Goal: Task Accomplishment & Management: Manage account settings

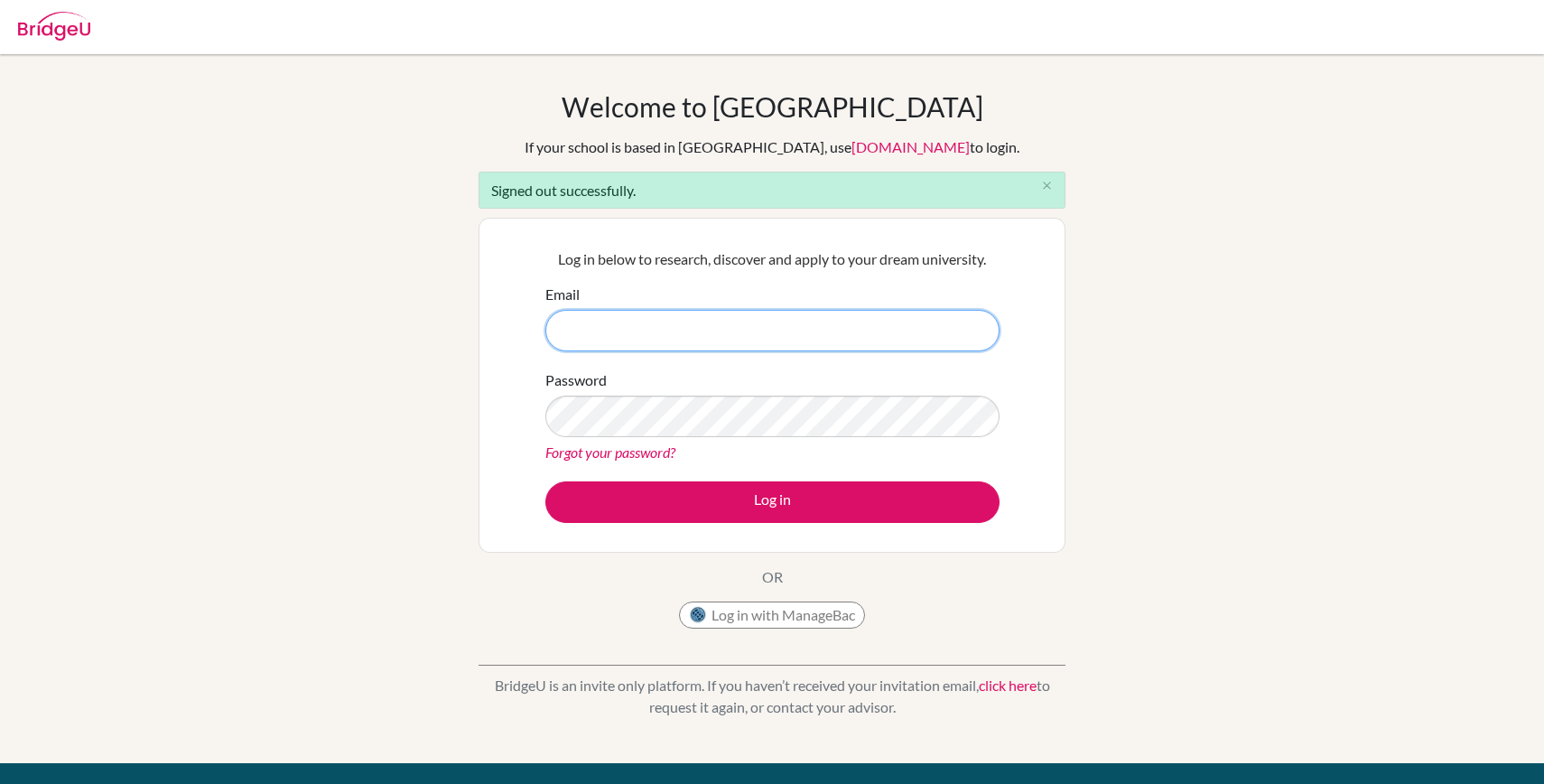
type input "[EMAIL_ADDRESS][PERSON_NAME][DOMAIN_NAME]"
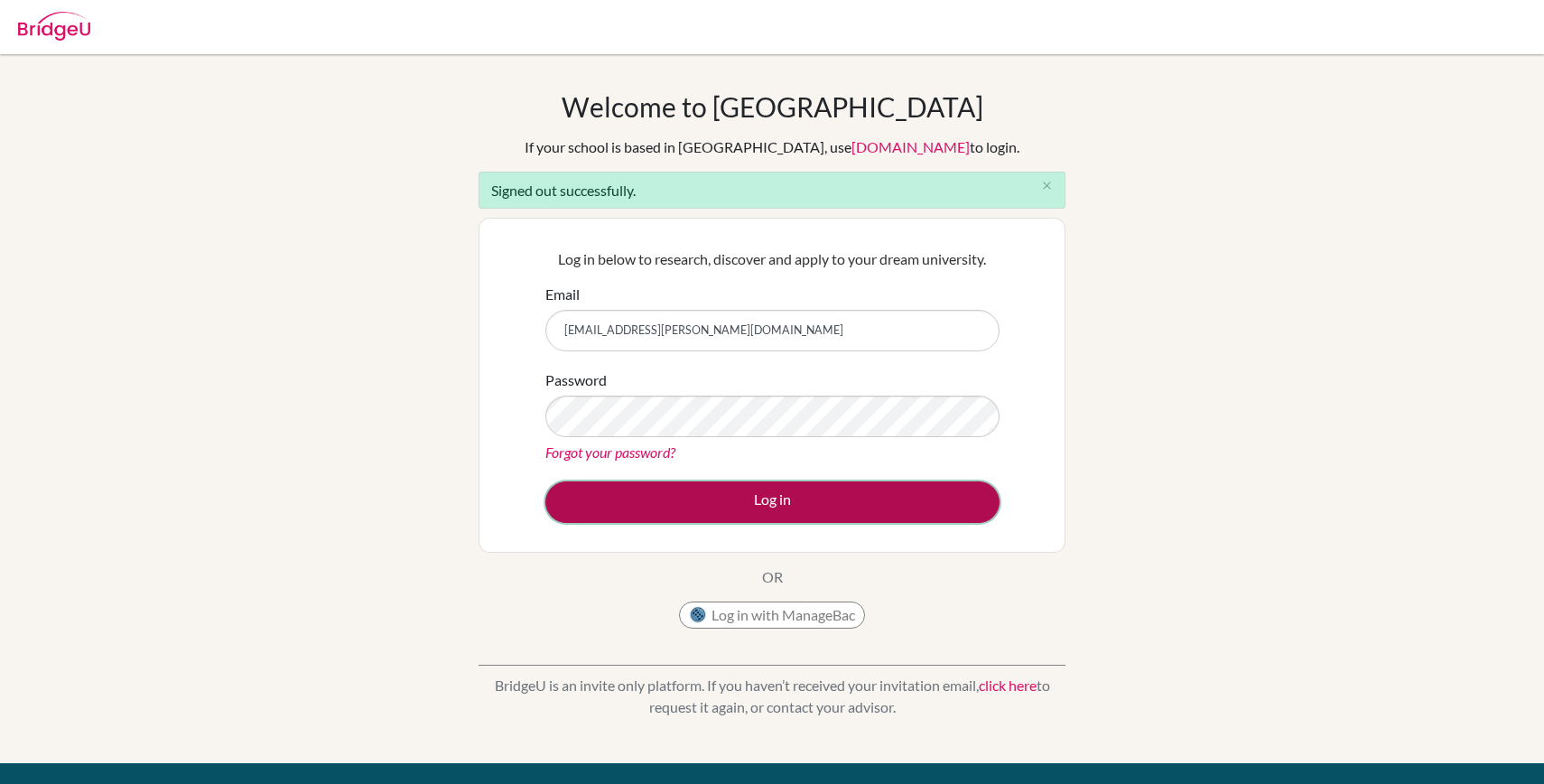
click at [789, 501] on button "Log in" at bounding box center [772, 501] width 454 height 42
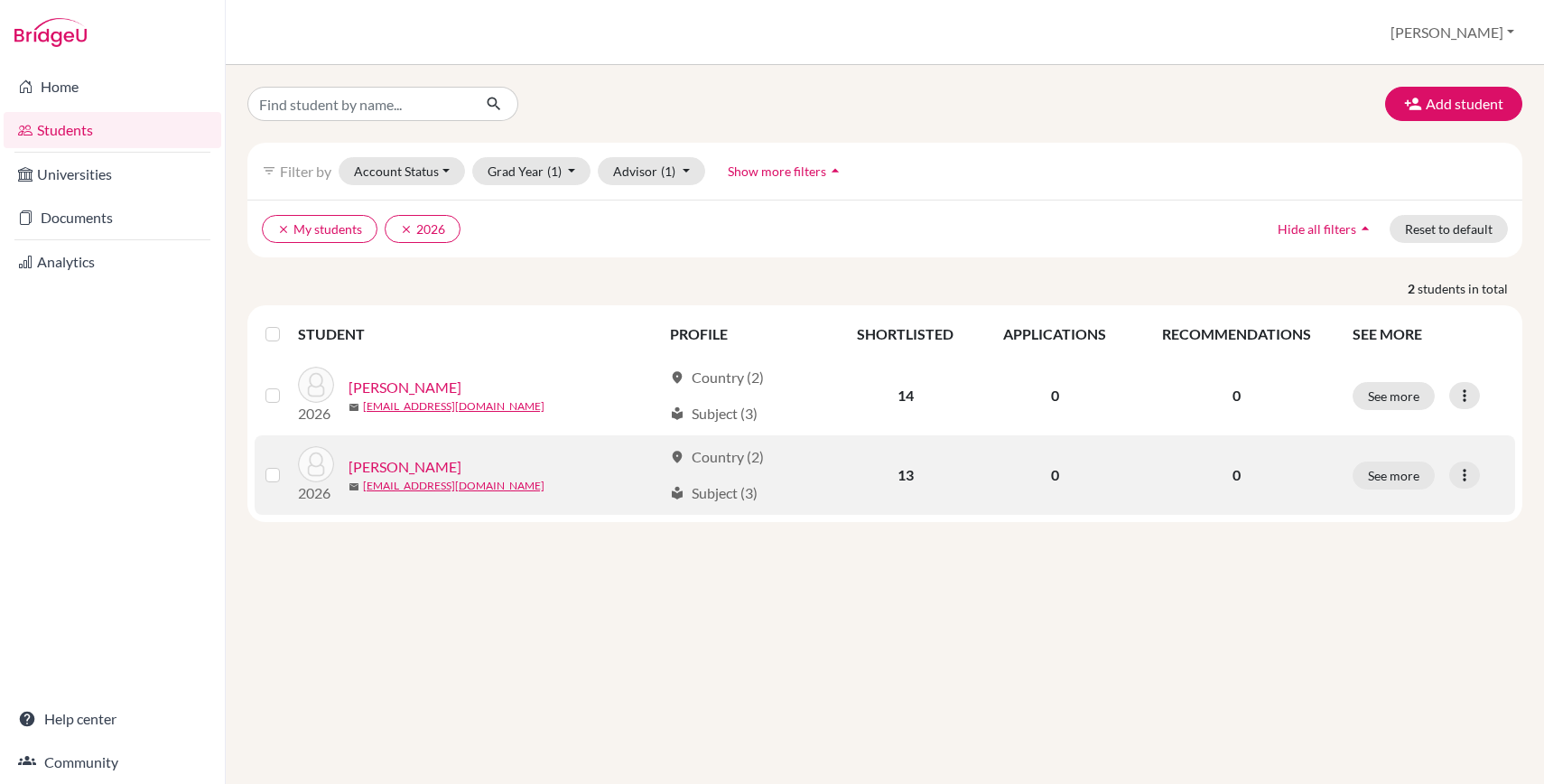
click at [395, 462] on link "[PERSON_NAME]" at bounding box center [405, 466] width 113 height 21
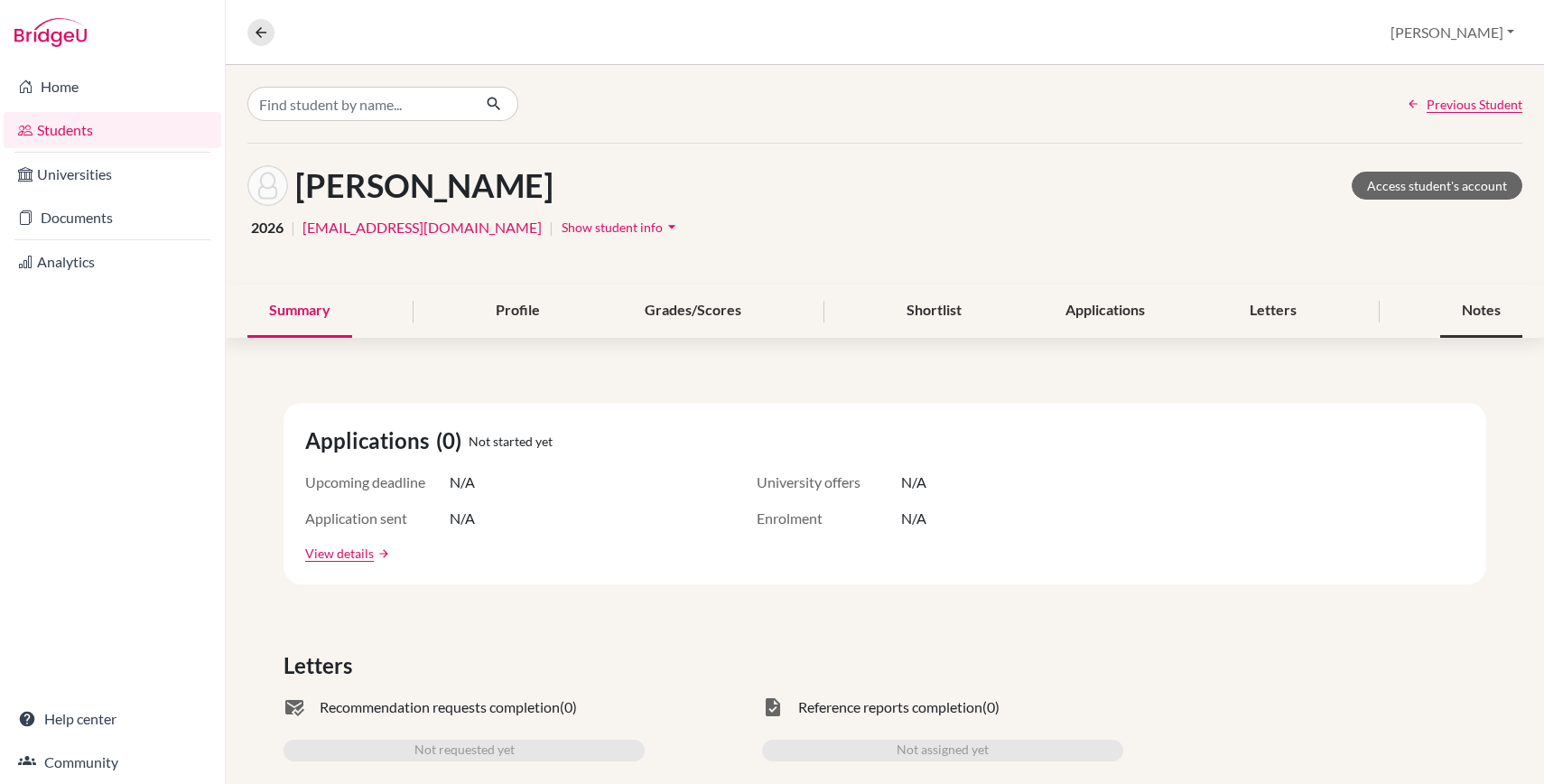
click at [1516, 318] on div "Notes" at bounding box center [1481, 310] width 82 height 53
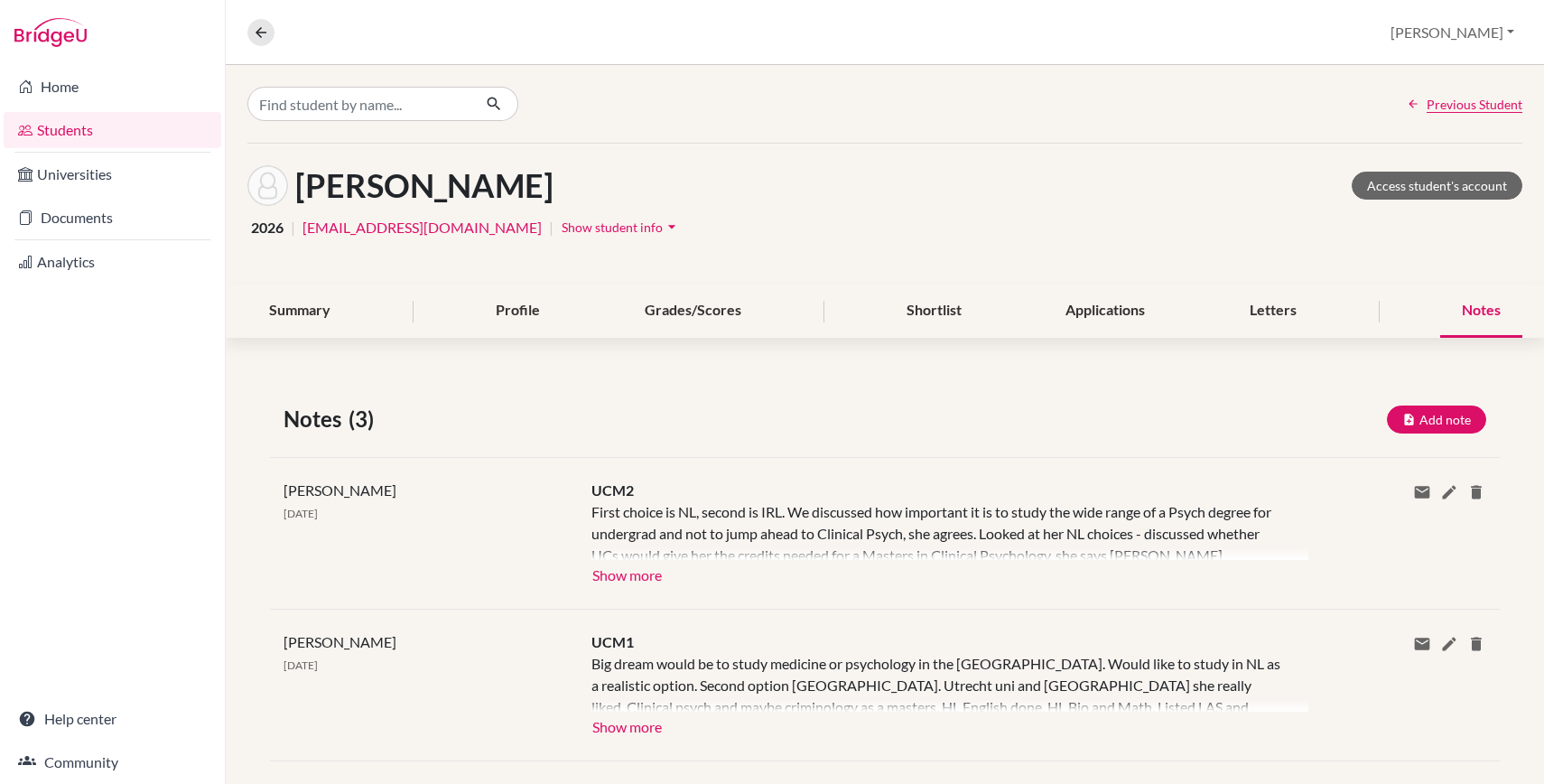
scroll to position [129, 0]
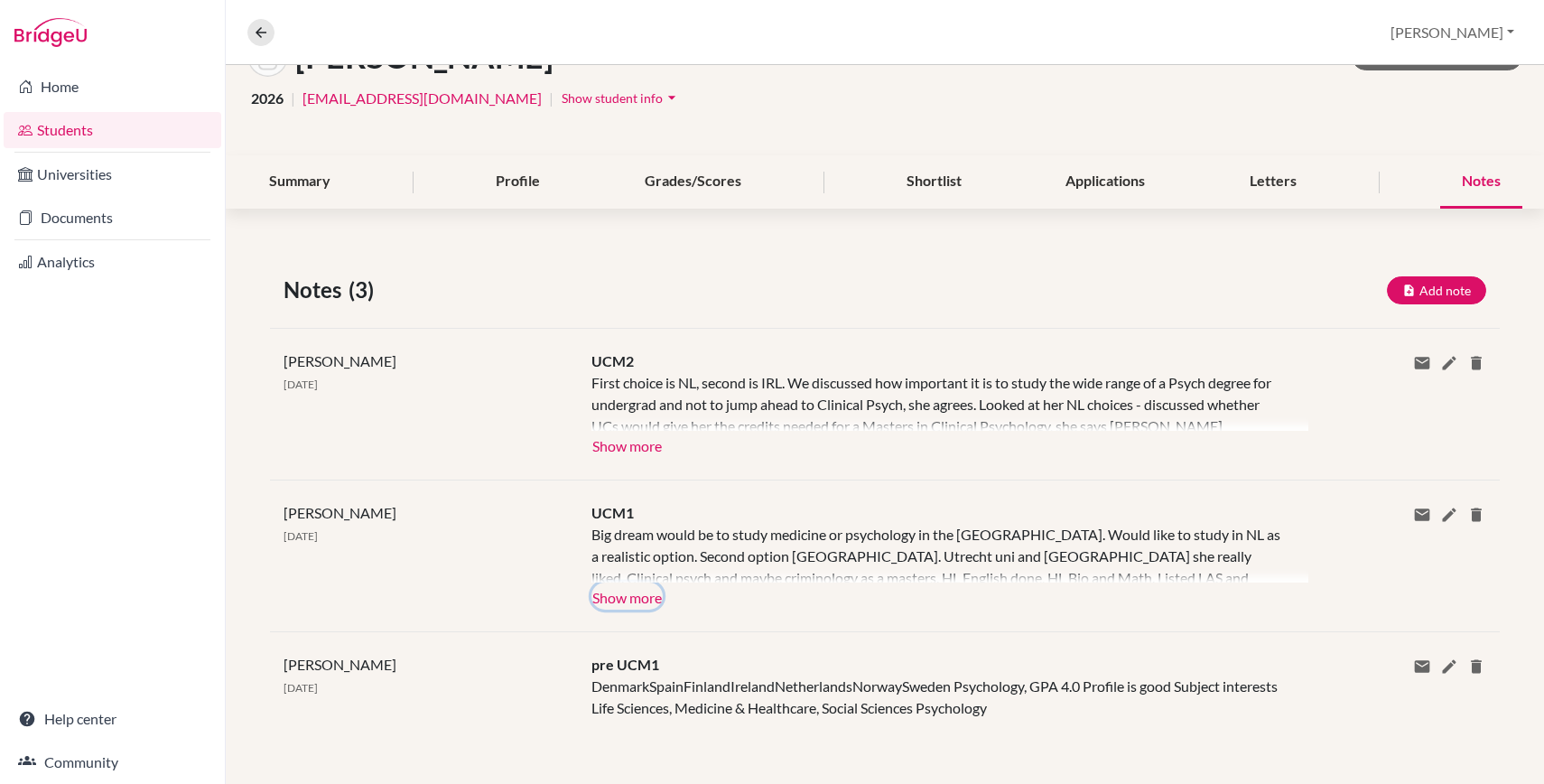
click at [626, 590] on button "Show more" at bounding box center [626, 595] width 71 height 27
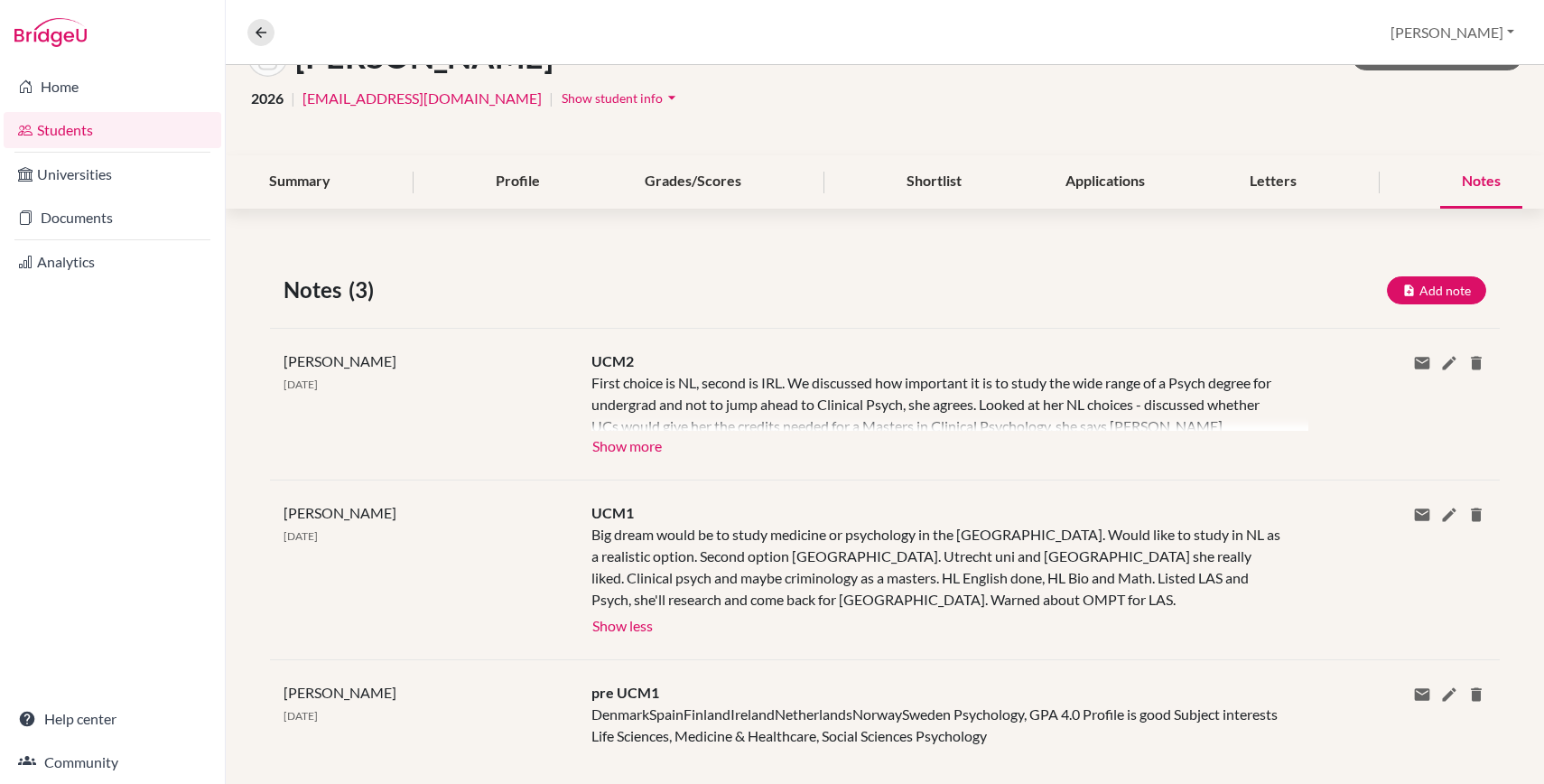
scroll to position [158, 0]
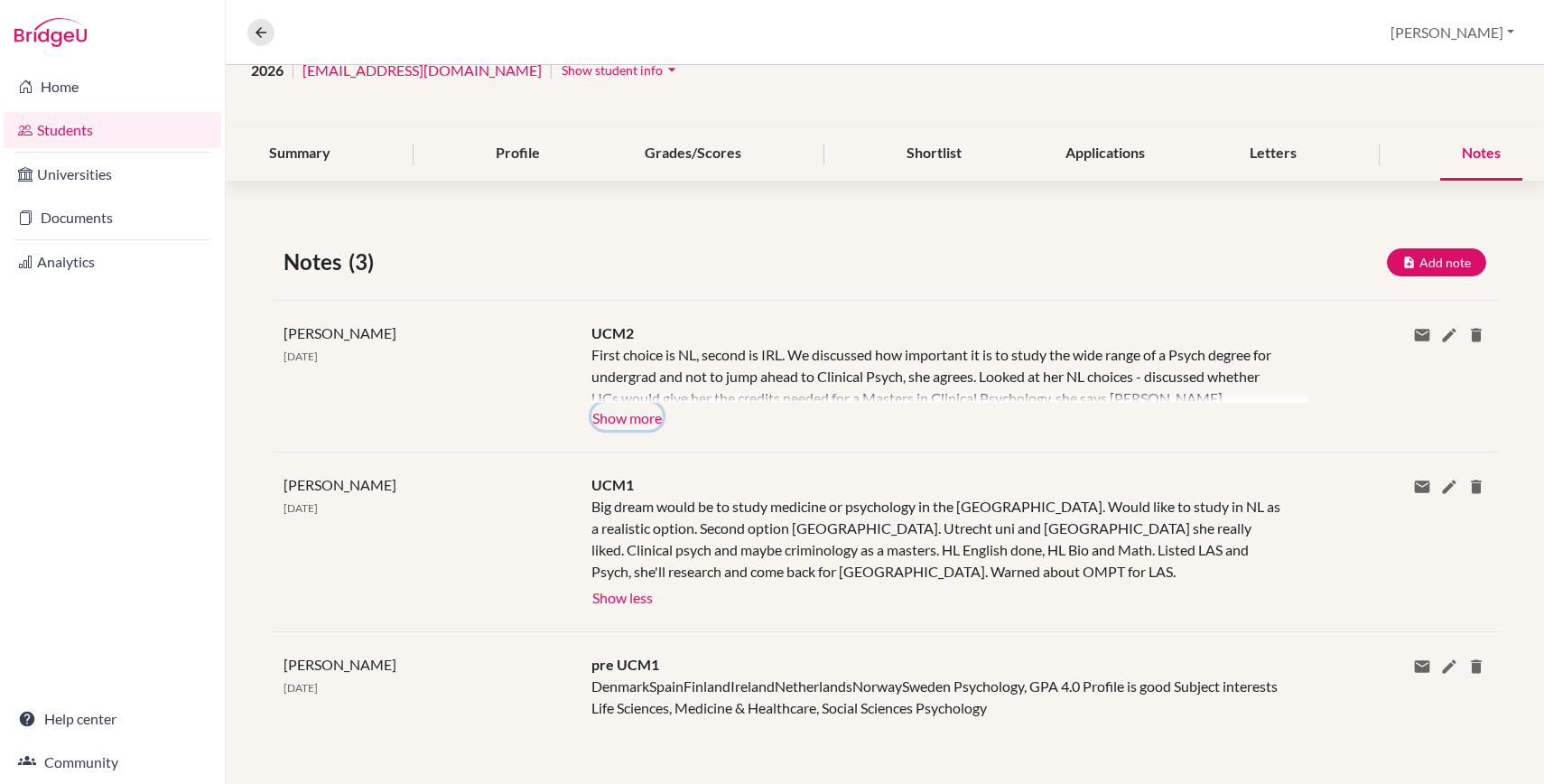
click at [621, 416] on button "Show more" at bounding box center [626, 415] width 71 height 27
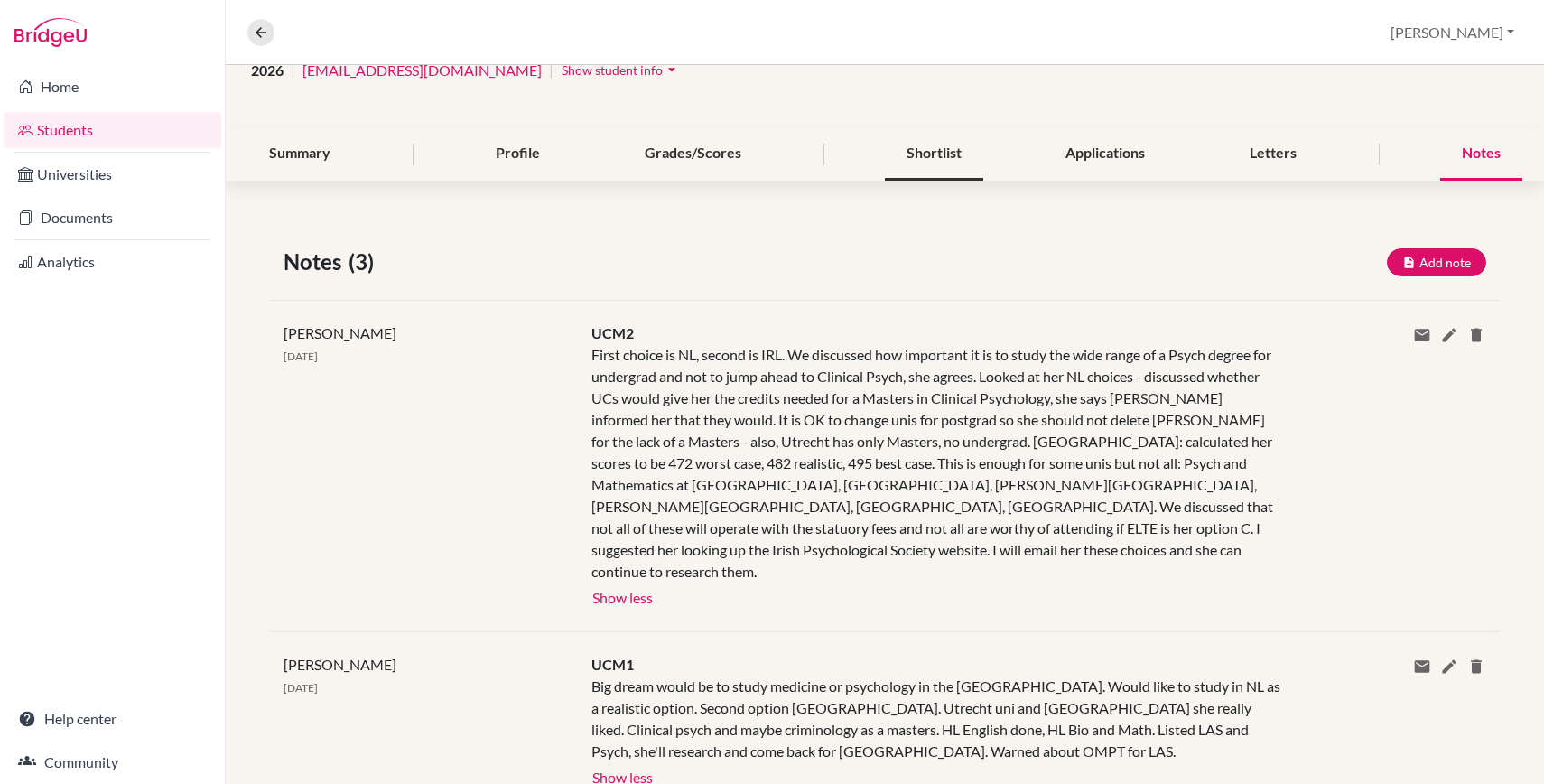
click at [976, 152] on div "Shortlist" at bounding box center [934, 153] width 98 height 53
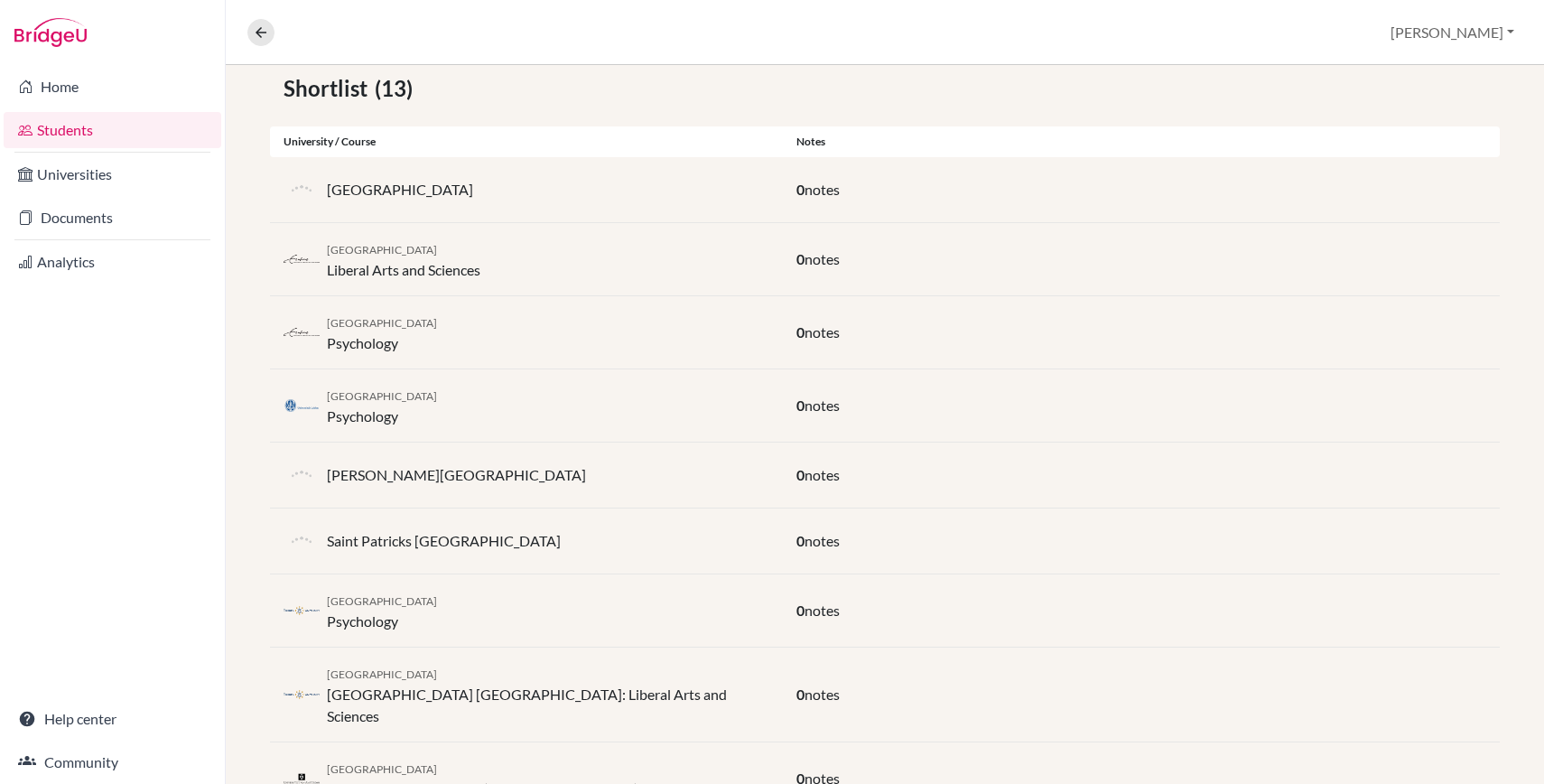
scroll to position [101, 0]
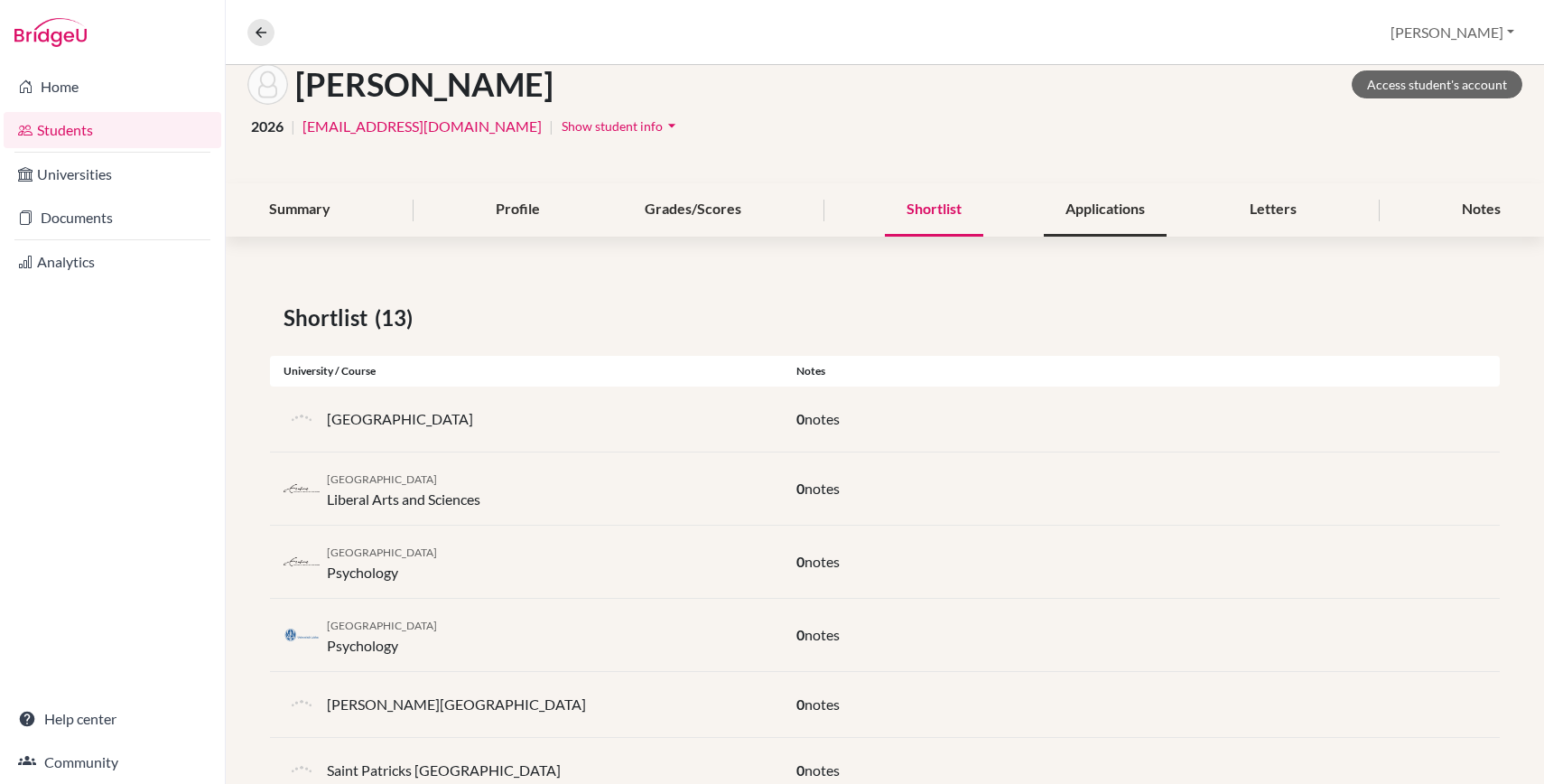
click at [1124, 204] on div "Applications" at bounding box center [1105, 209] width 122 height 53
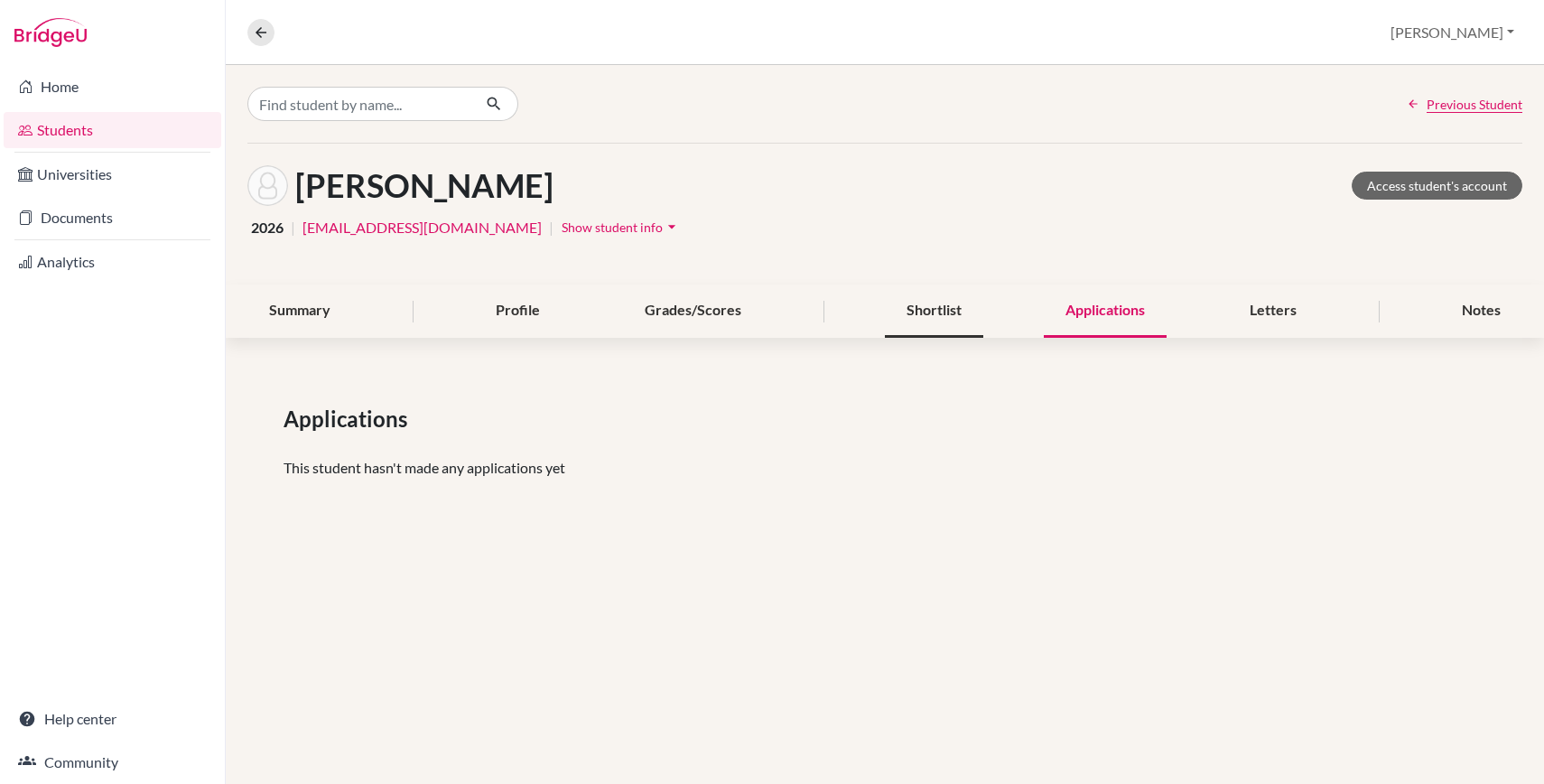
click at [961, 323] on div "Shortlist" at bounding box center [934, 310] width 98 height 53
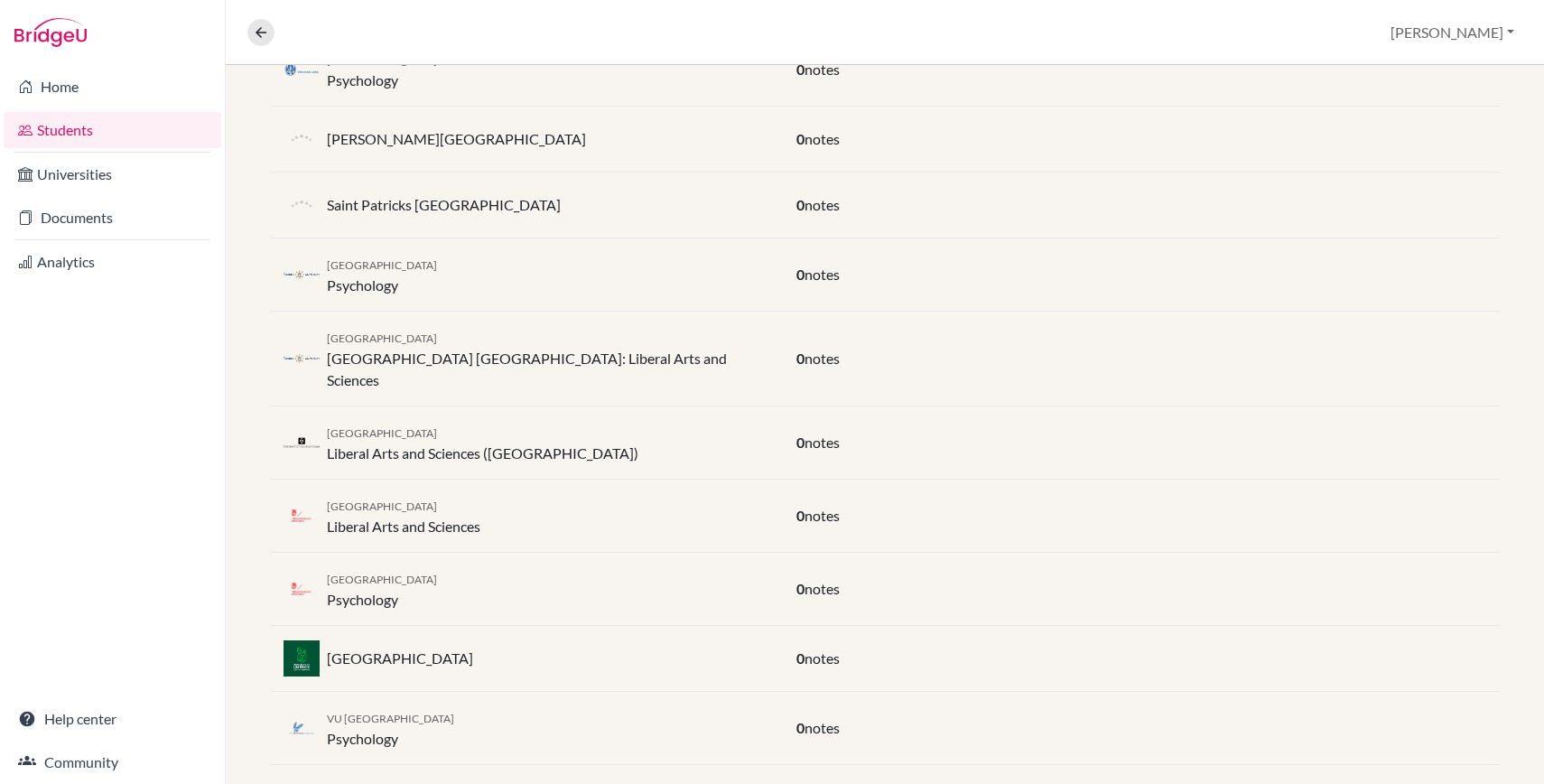
scroll to position [669, 0]
drag, startPoint x: 322, startPoint y: 356, endPoint x: 488, endPoint y: 357, distance: 166.0
click at [488, 358] on div "[GEOGRAPHIC_DATA] [GEOGRAPHIC_DATA]: Liberal Arts and Sciences" at bounding box center [525, 356] width 513 height 65
click at [488, 357] on div "[GEOGRAPHIC_DATA] [GEOGRAPHIC_DATA]: Liberal Arts and Sciences" at bounding box center [548, 356] width 442 height 65
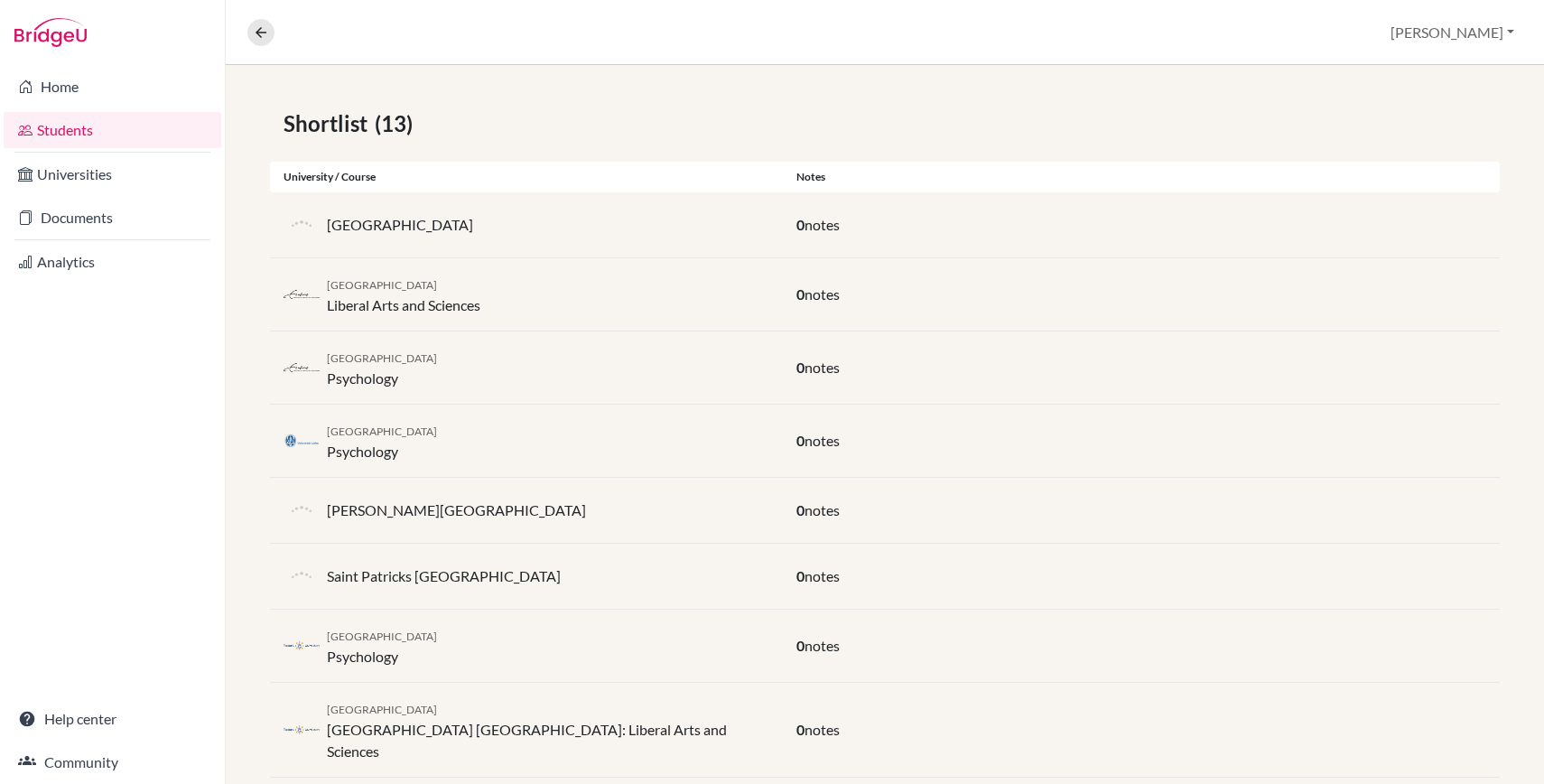
scroll to position [295, 0]
drag, startPoint x: 401, startPoint y: 482, endPoint x: 306, endPoint y: 429, distance: 108.8
click at [306, 429] on div "Shortlist (13) University / Course Notes [GEOGRAPHIC_DATA] 0 notes Erasmus Univ…" at bounding box center [885, 622] width 1318 height 1115
click at [240, 395] on div "Shortlist (13) University / Course Notes [GEOGRAPHIC_DATA] 0 notes Erasmus Univ…" at bounding box center [885, 622] width 1318 height 1115
drag, startPoint x: 315, startPoint y: 354, endPoint x: 472, endPoint y: 400, distance: 163.6
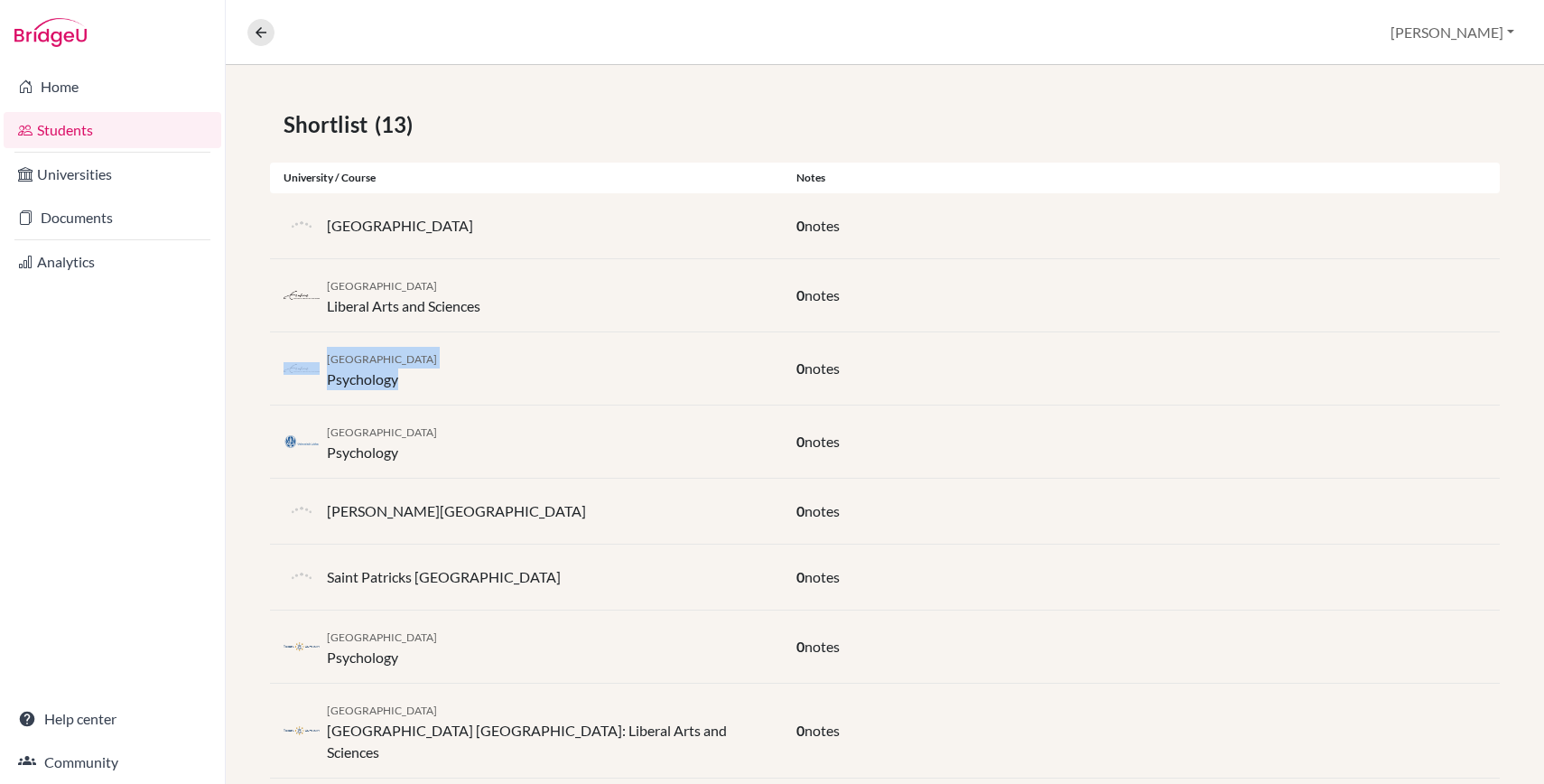
click at [472, 400] on div "Erasmus University Rotterdam Psychology 0 notes" at bounding box center [884, 368] width 1230 height 73
drag, startPoint x: 458, startPoint y: 400, endPoint x: 250, endPoint y: 362, distance: 211.4
click at [250, 362] on div "Shortlist (13) University / Course Notes [GEOGRAPHIC_DATA] 0 notes Erasmus Univ…" at bounding box center [885, 622] width 1318 height 1115
click at [541, 403] on div "Erasmus University Rotterdam Psychology 0 notes" at bounding box center [884, 368] width 1230 height 73
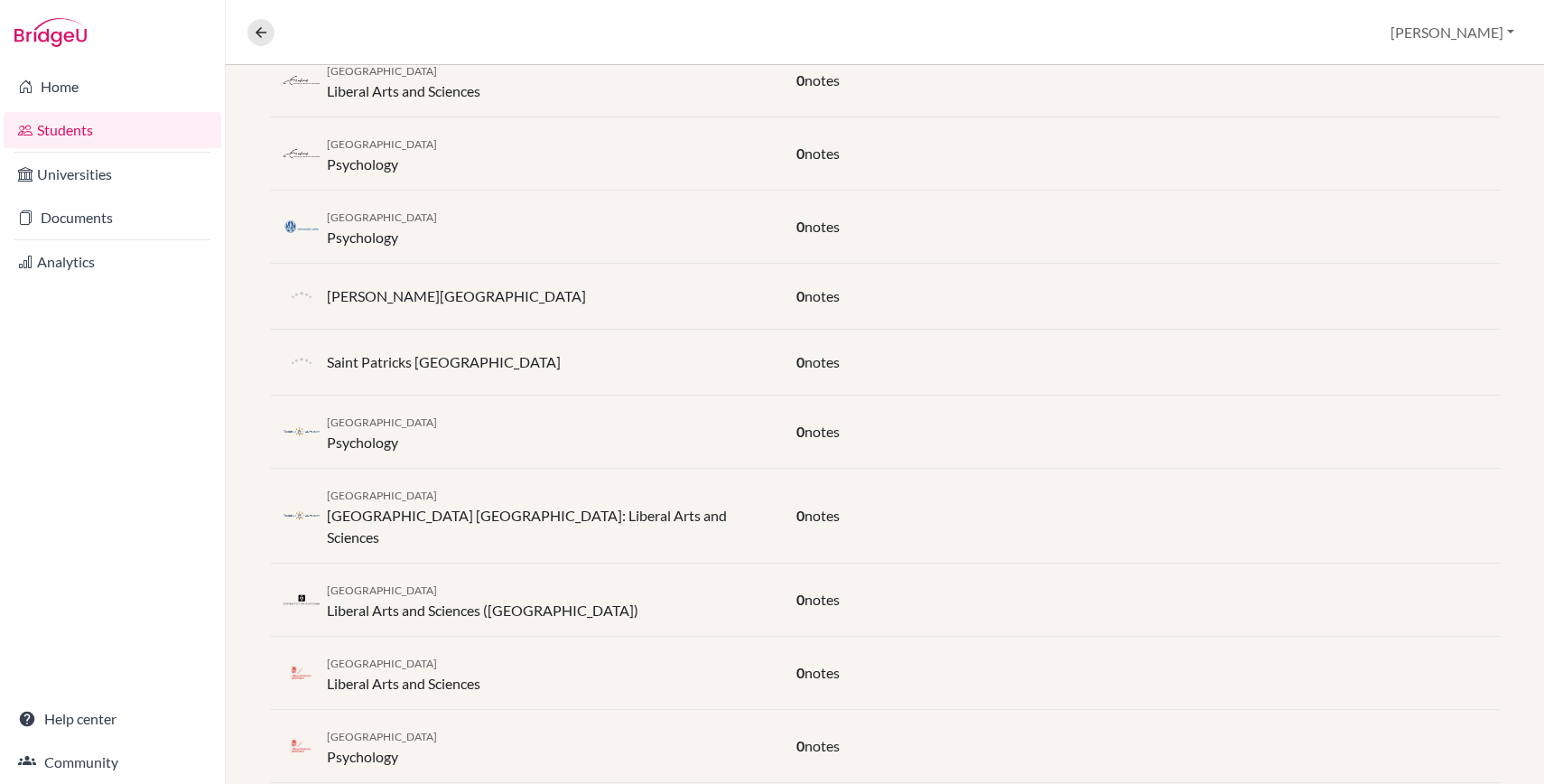
scroll to position [669, 0]
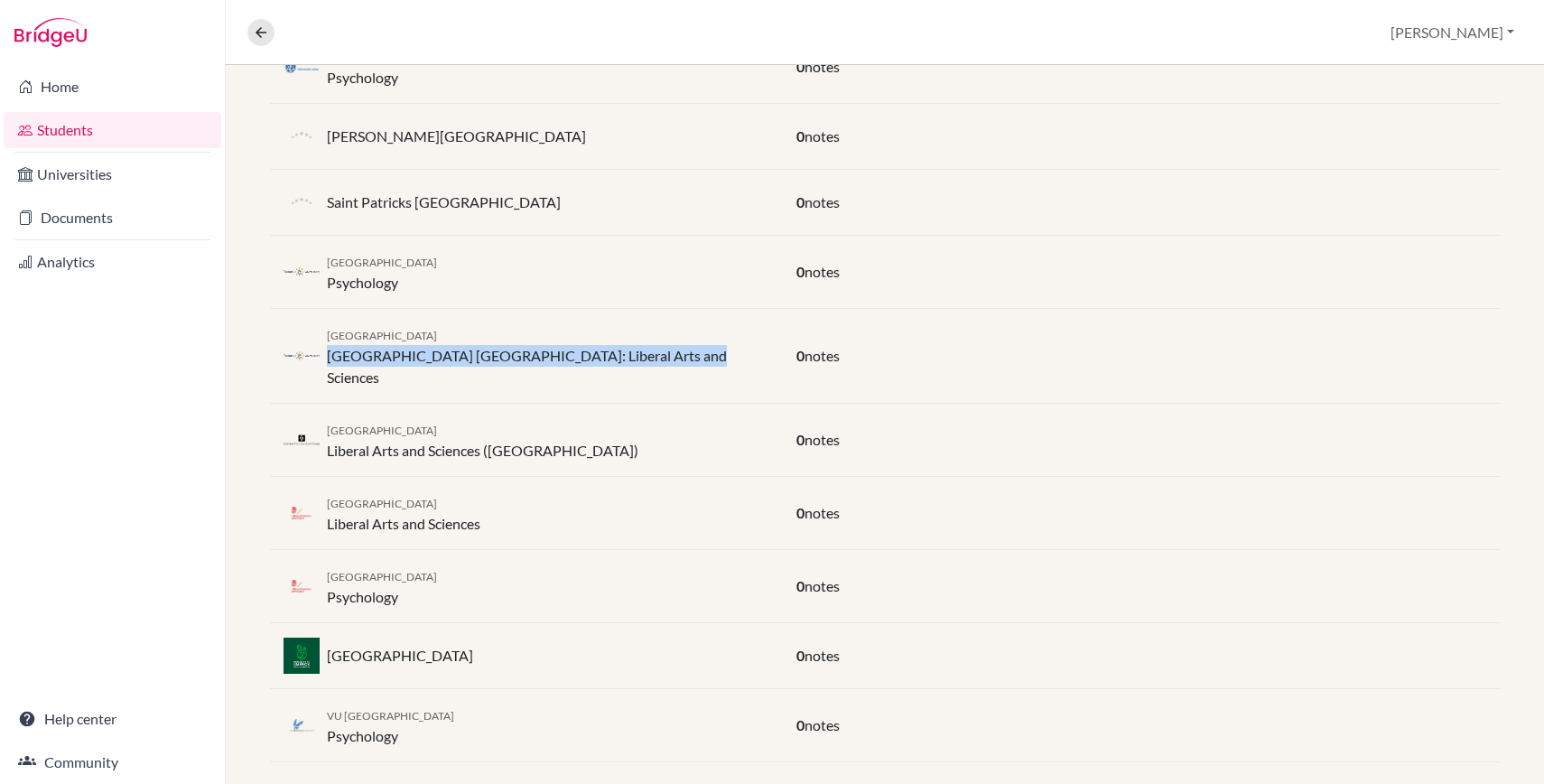
drag, startPoint x: 685, startPoint y: 345, endPoint x: 330, endPoint y: 352, distance: 355.1
click at [329, 352] on div "[GEOGRAPHIC_DATA] [GEOGRAPHIC_DATA]: Liberal Arts and Sciences" at bounding box center [525, 356] width 513 height 65
copy div "[GEOGRAPHIC_DATA] [GEOGRAPHIC_DATA]: Liberal Arts and Sciences"
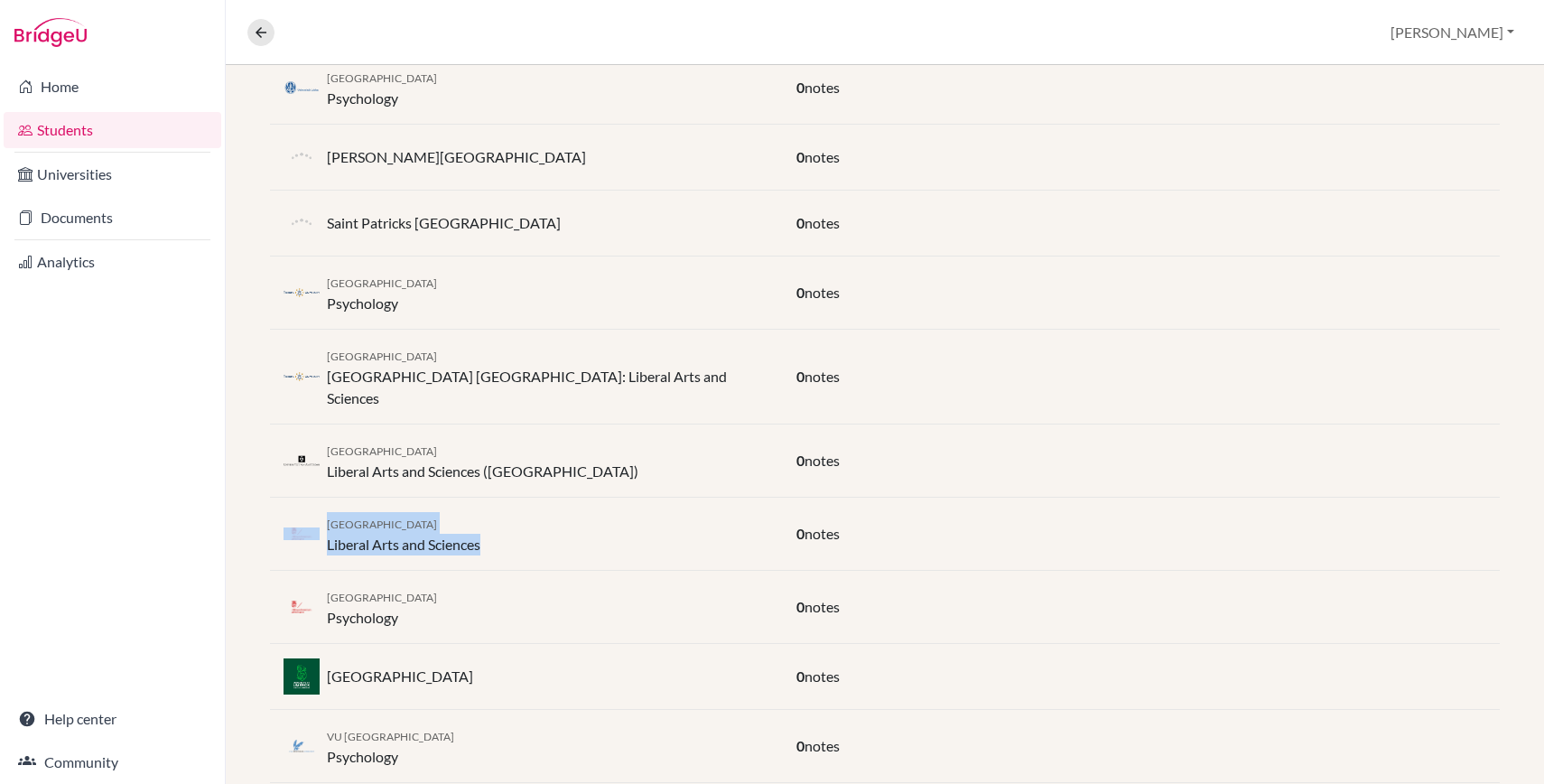
drag, startPoint x: 504, startPoint y: 521, endPoint x: 289, endPoint y: 519, distance: 215.0
click at [289, 519] on div "University of Groningen Liberal Arts and Sciences" at bounding box center [525, 533] width 513 height 44
click at [525, 537] on div "University of Groningen Liberal Arts and Sciences 0 notes" at bounding box center [884, 534] width 1230 height 73
drag, startPoint x: 486, startPoint y: 526, endPoint x: 320, endPoint y: 517, distance: 166.2
click at [320, 517] on div "University of Groningen Liberal Arts and Sciences" at bounding box center [525, 533] width 513 height 44
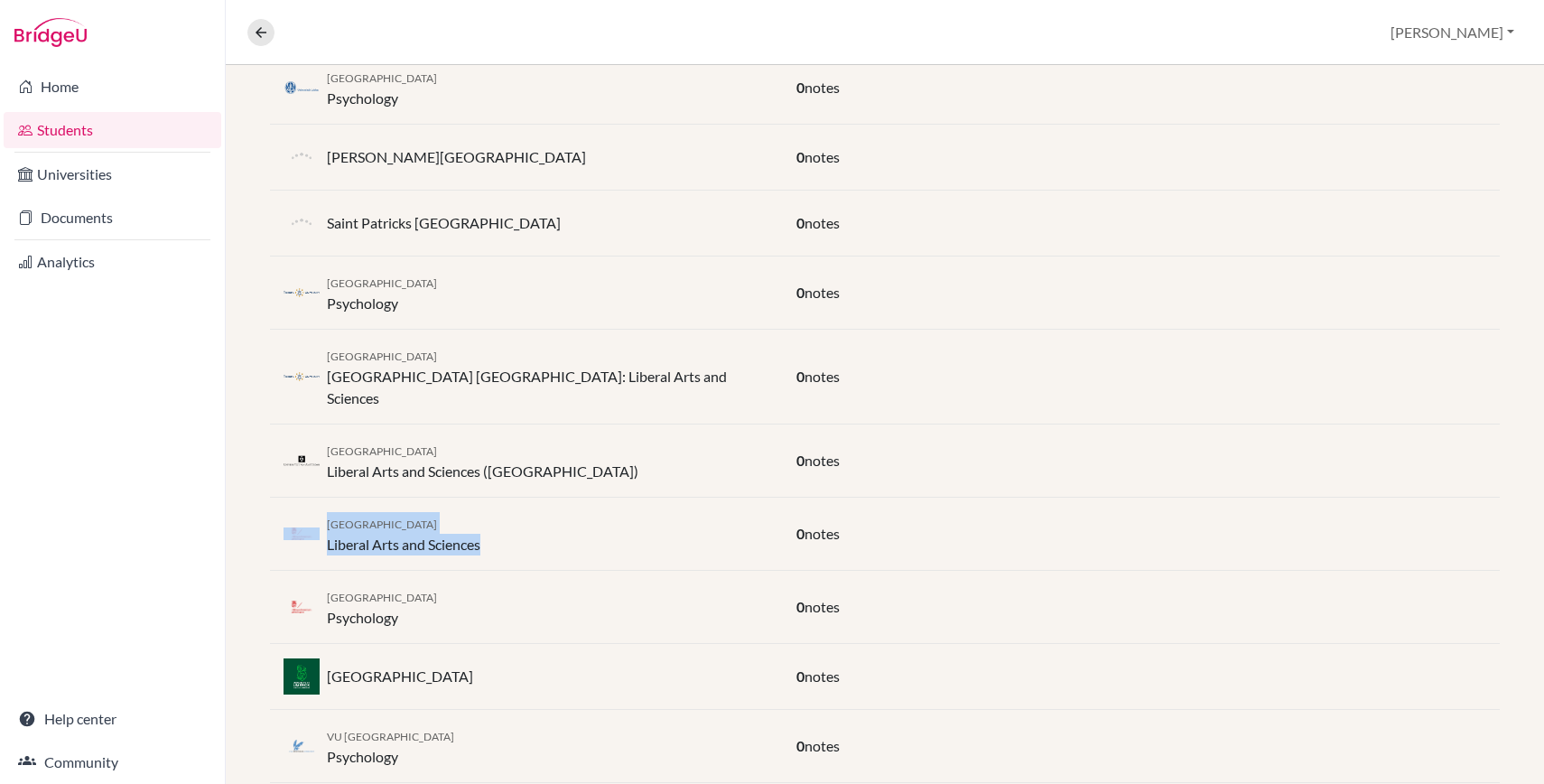
click at [574, 512] on div "University of Groningen Liberal Arts and Sciences" at bounding box center [525, 533] width 513 height 44
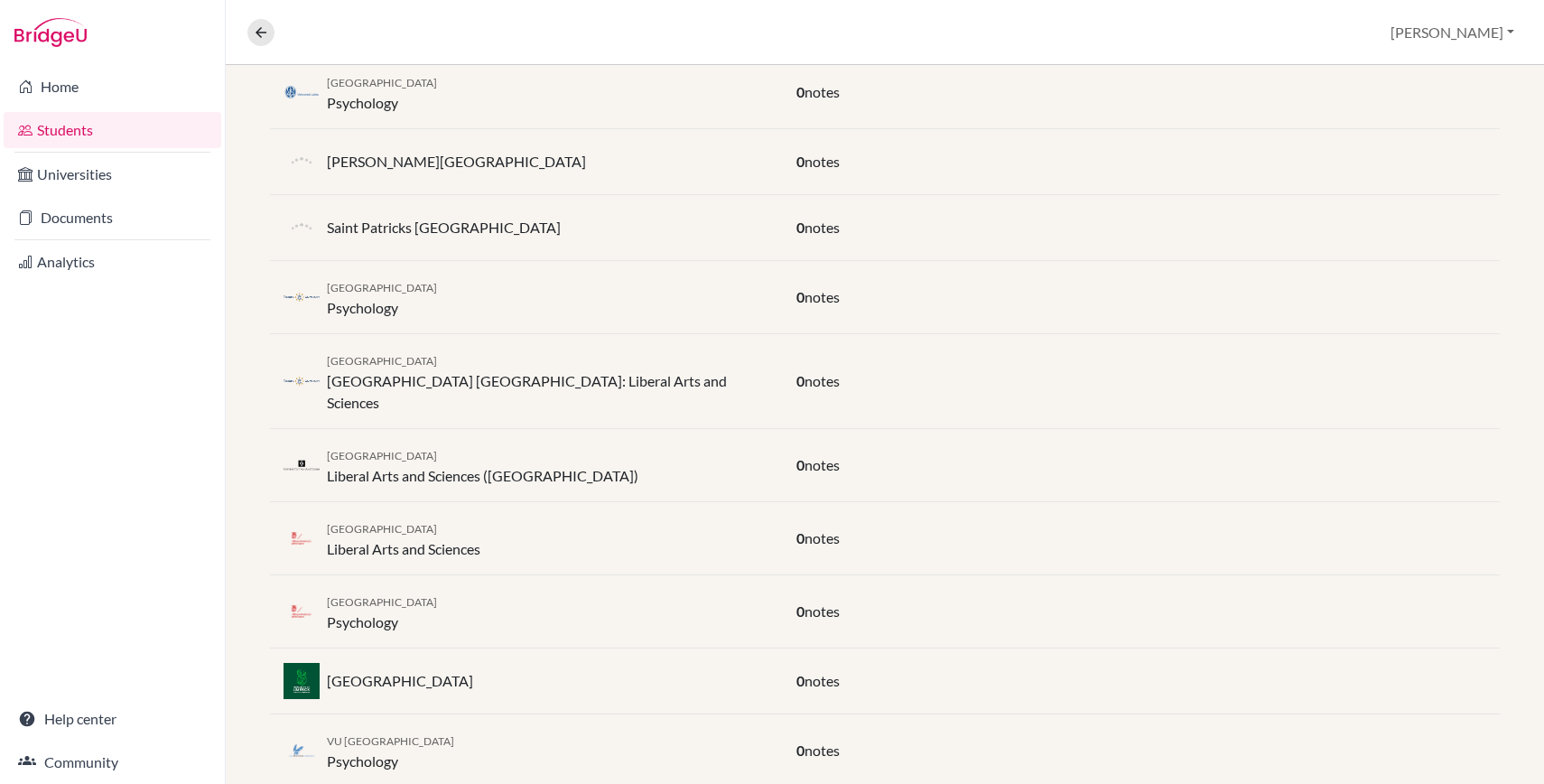
scroll to position [640, 0]
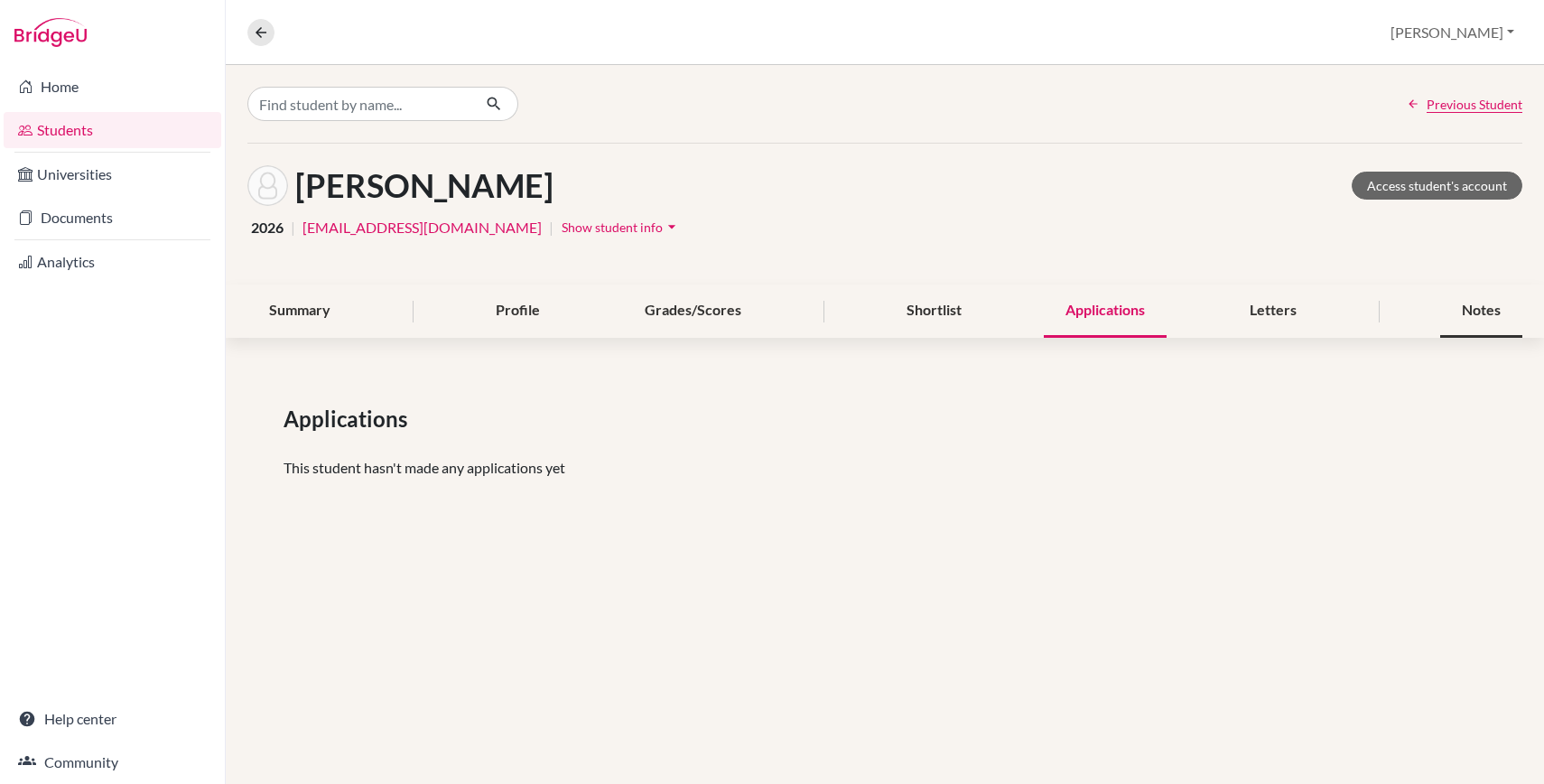
click at [1489, 303] on div "Notes" at bounding box center [1481, 310] width 82 height 53
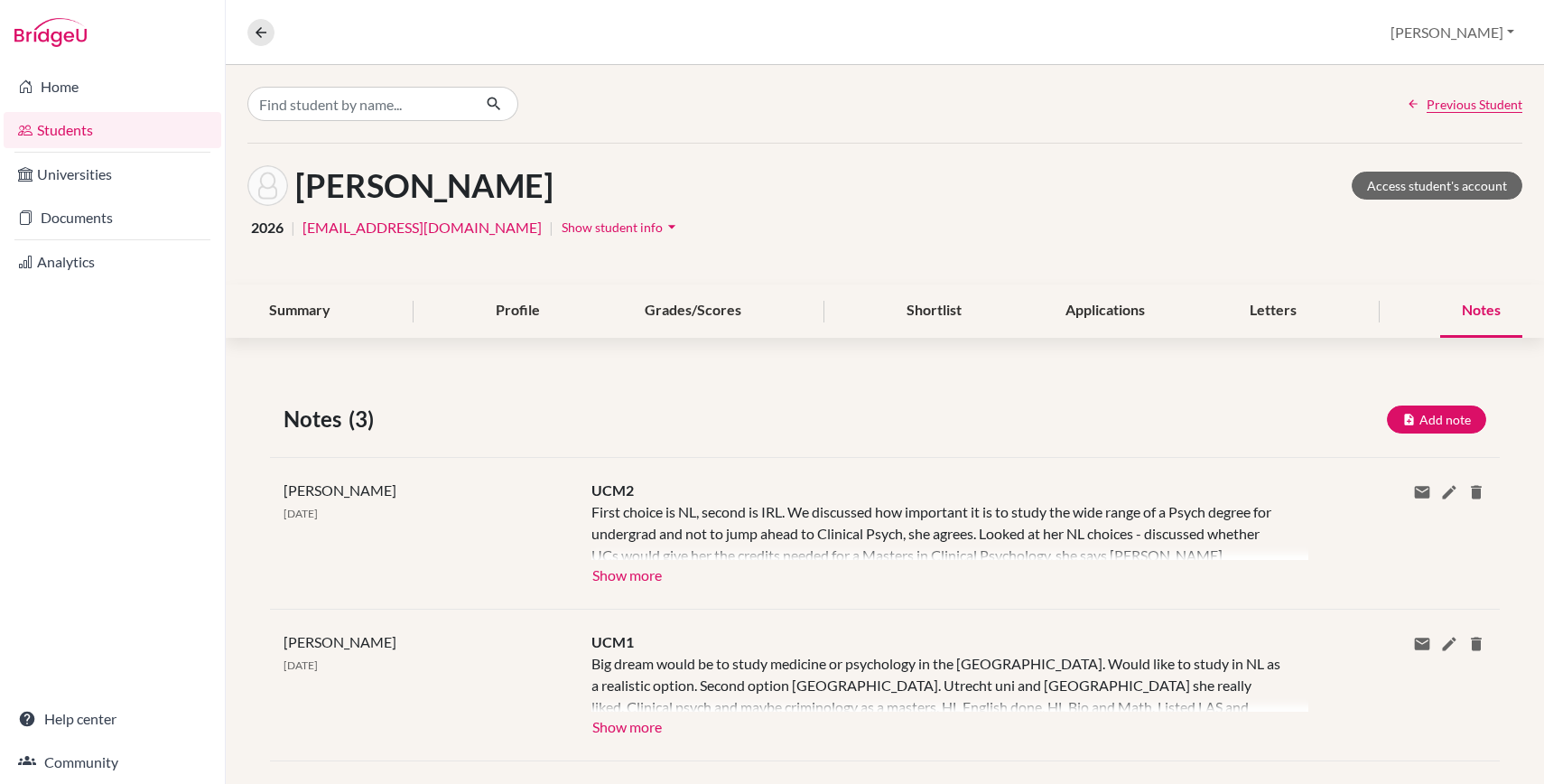
scroll to position [129, 0]
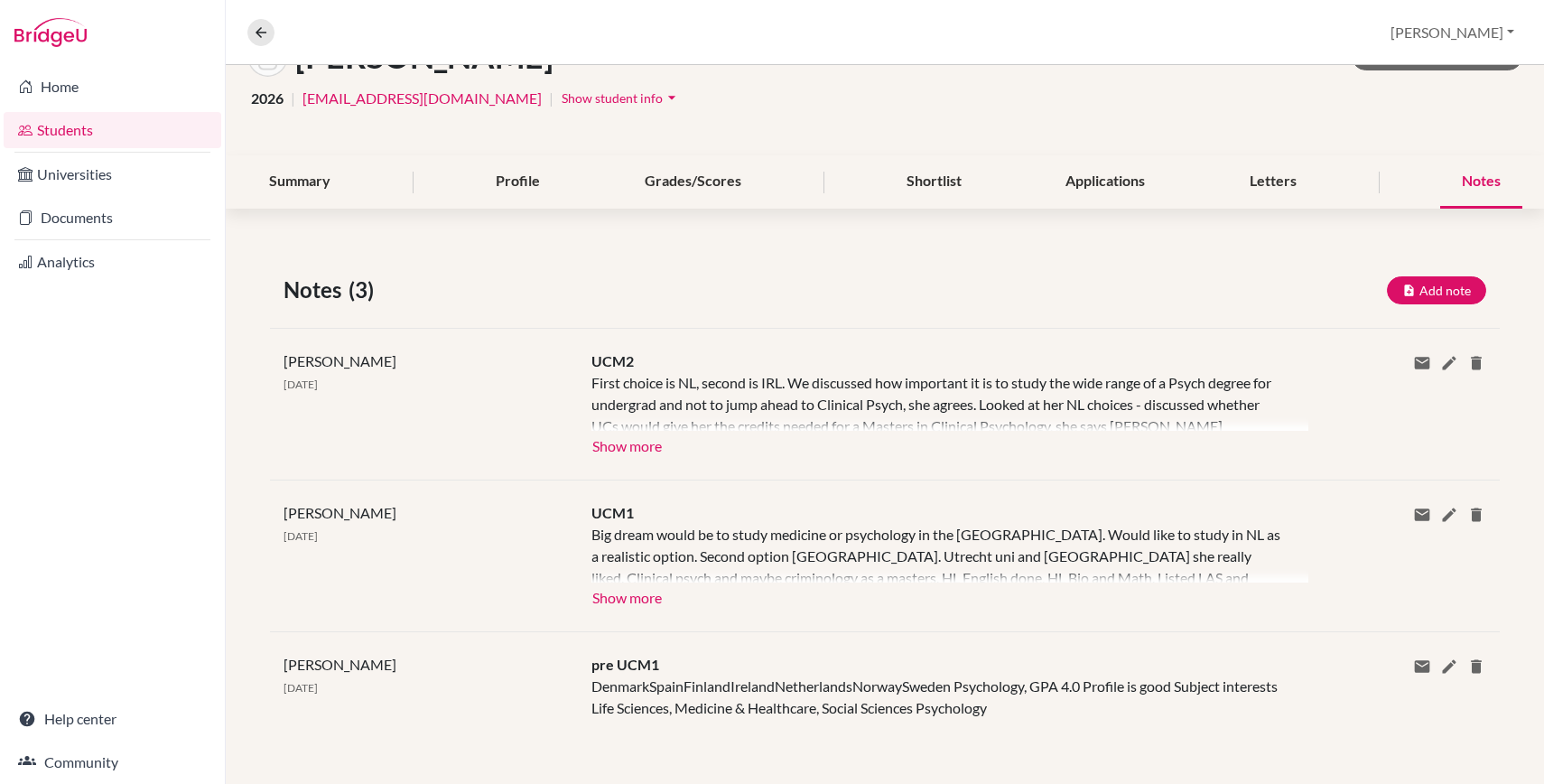
click at [991, 696] on div "pre UCM1 DenmarkSpainFinlandIrelandNetherlandsNorwaySweden Psychology, GPA 4.0 …" at bounding box center [936, 686] width 717 height 65
click at [915, 703] on div "pre UCM1 DenmarkSpainFinlandIrelandNetherlandsNorwaySweden Psychology, GPA 4.0 …" at bounding box center [936, 686] width 717 height 65
click at [643, 596] on button "Show more" at bounding box center [626, 595] width 71 height 27
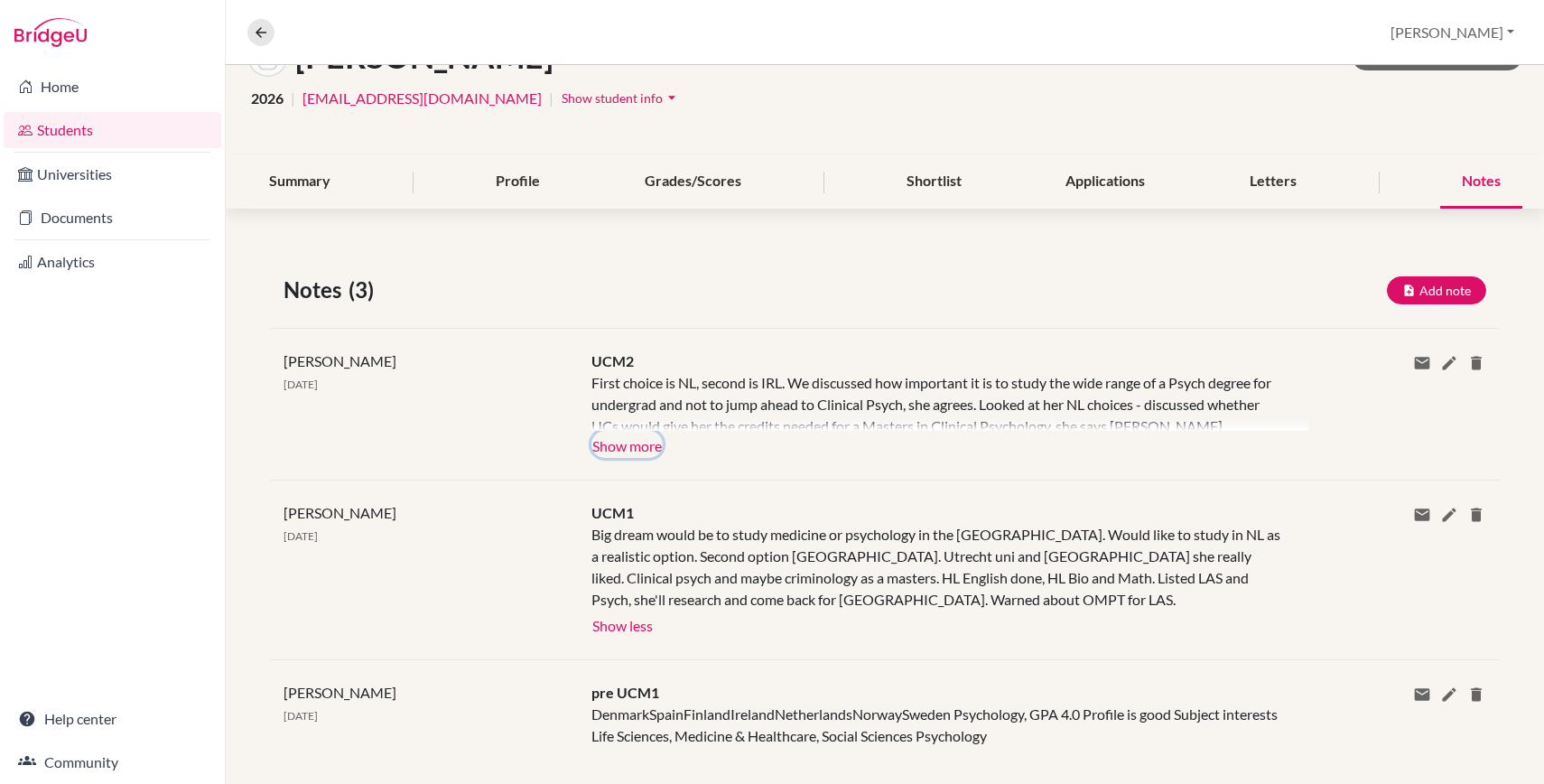
click at [639, 449] on button "Show more" at bounding box center [626, 444] width 71 height 27
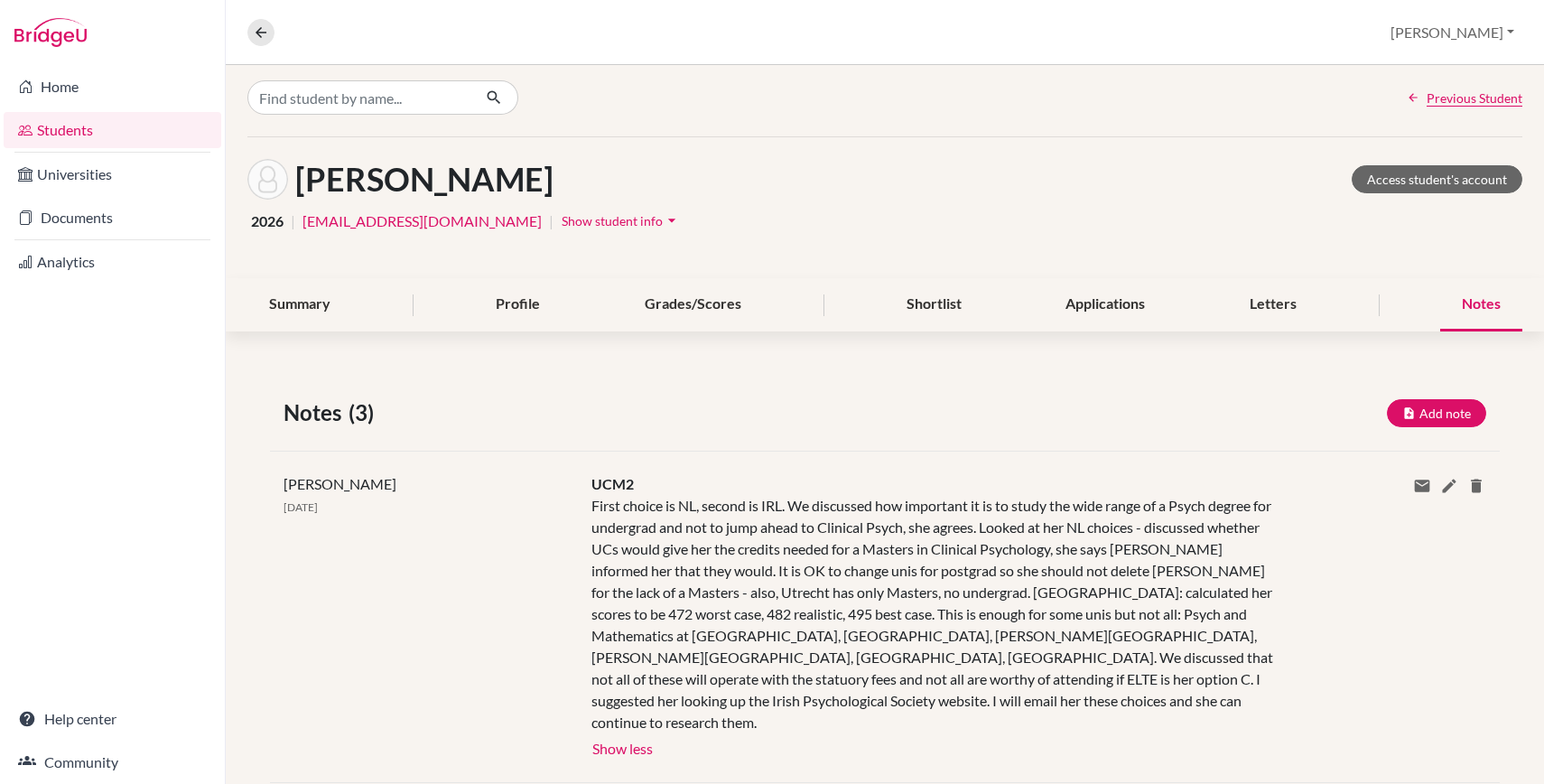
scroll to position [63, 0]
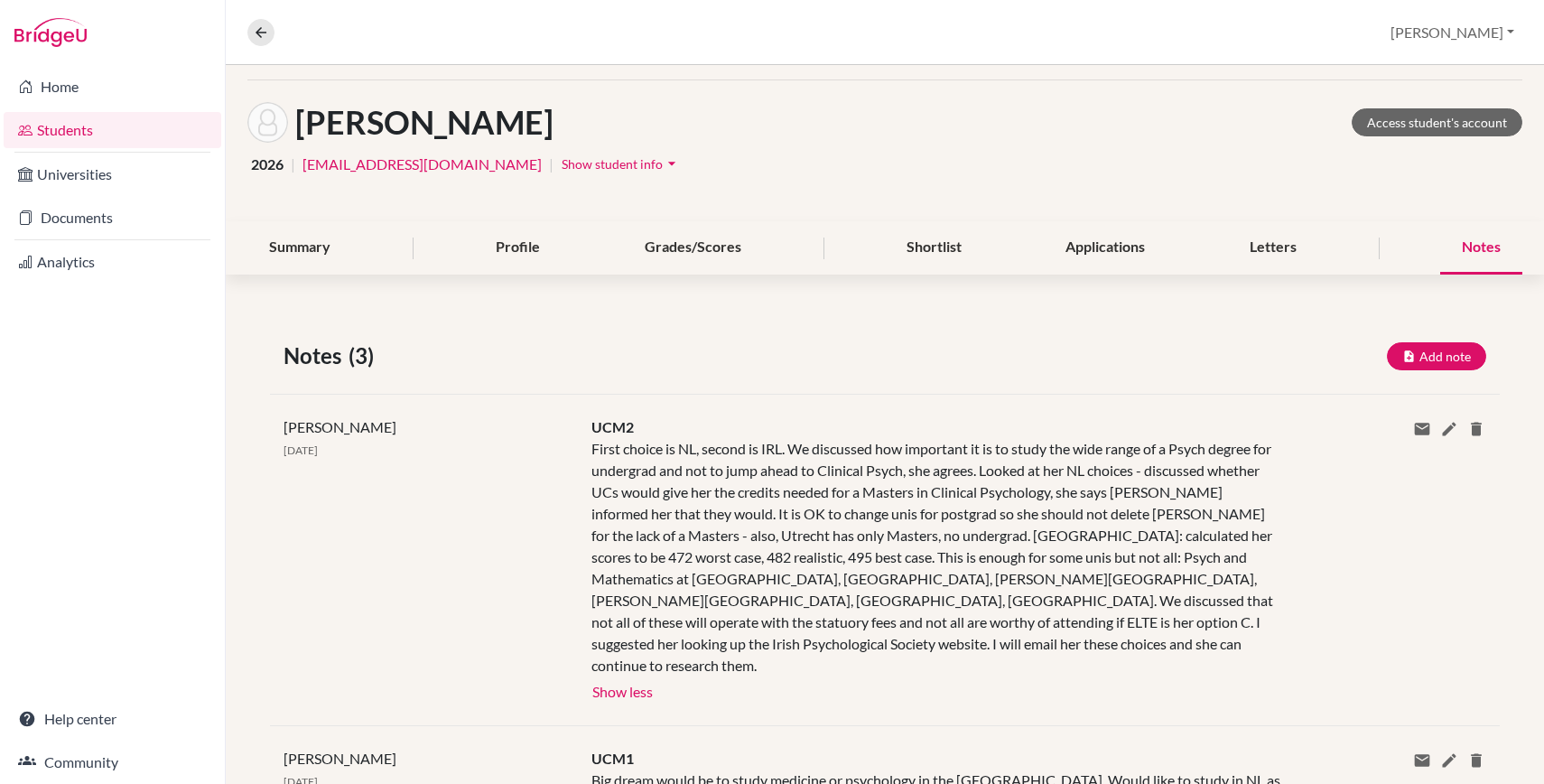
click at [921, 210] on div "[PERSON_NAME] Access student's account 2026 | [EMAIL_ADDRESS][DOMAIN_NAME] | Sh…" at bounding box center [885, 151] width 1318 height 141
click at [940, 246] on div "Shortlist" at bounding box center [934, 247] width 98 height 53
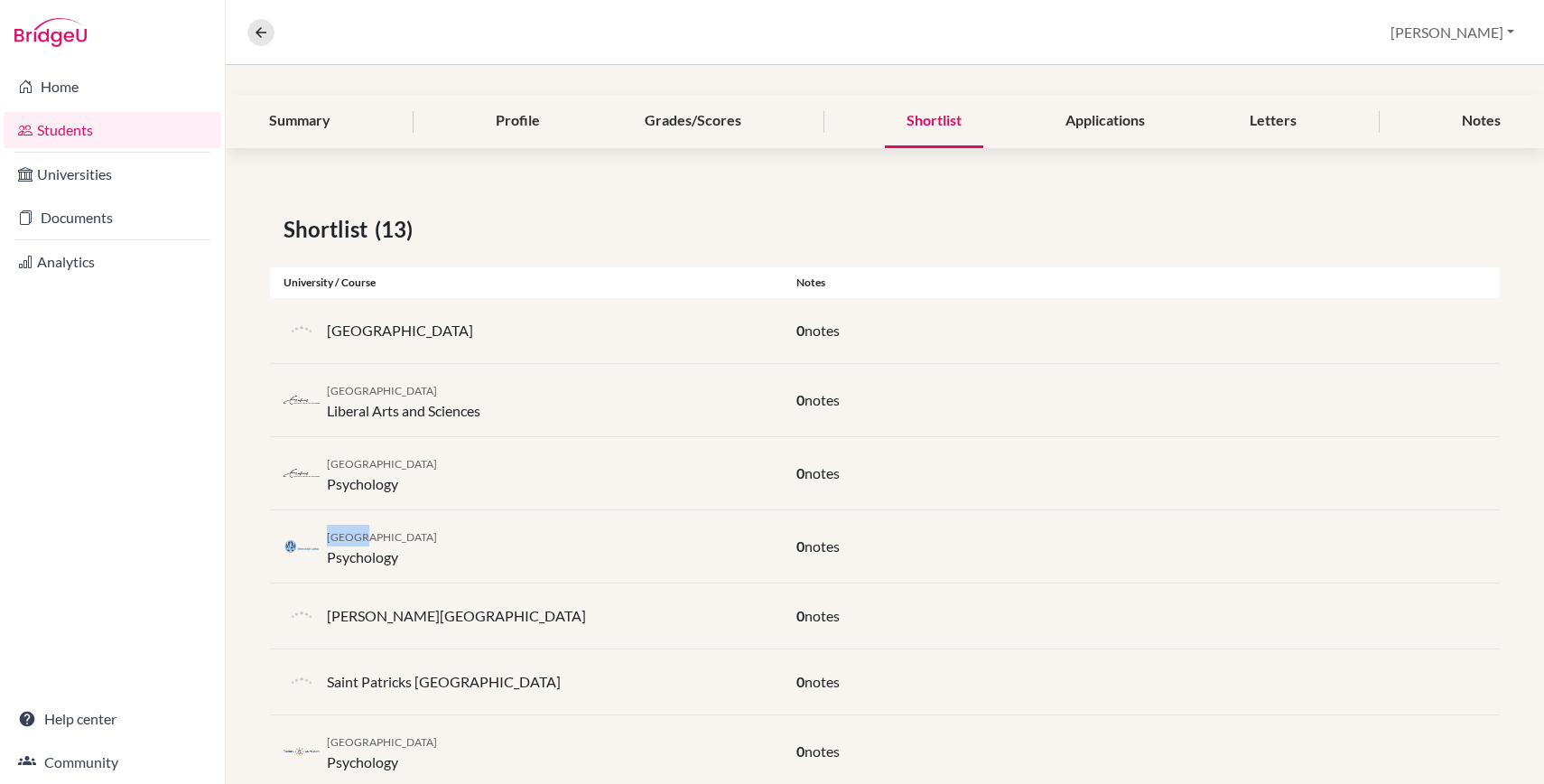
scroll to position [84, 0]
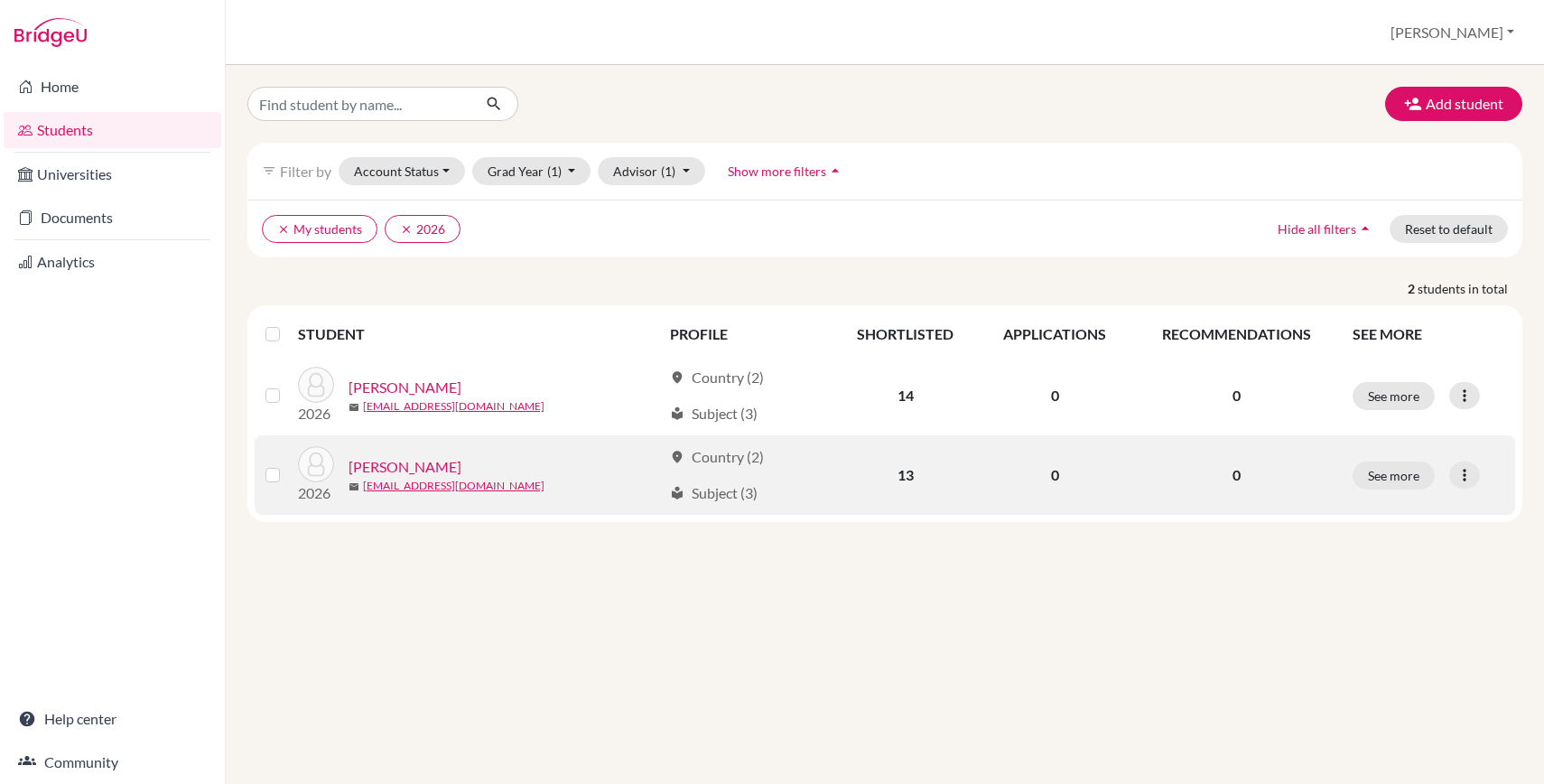
click at [397, 471] on link "[PERSON_NAME]" at bounding box center [405, 466] width 113 height 21
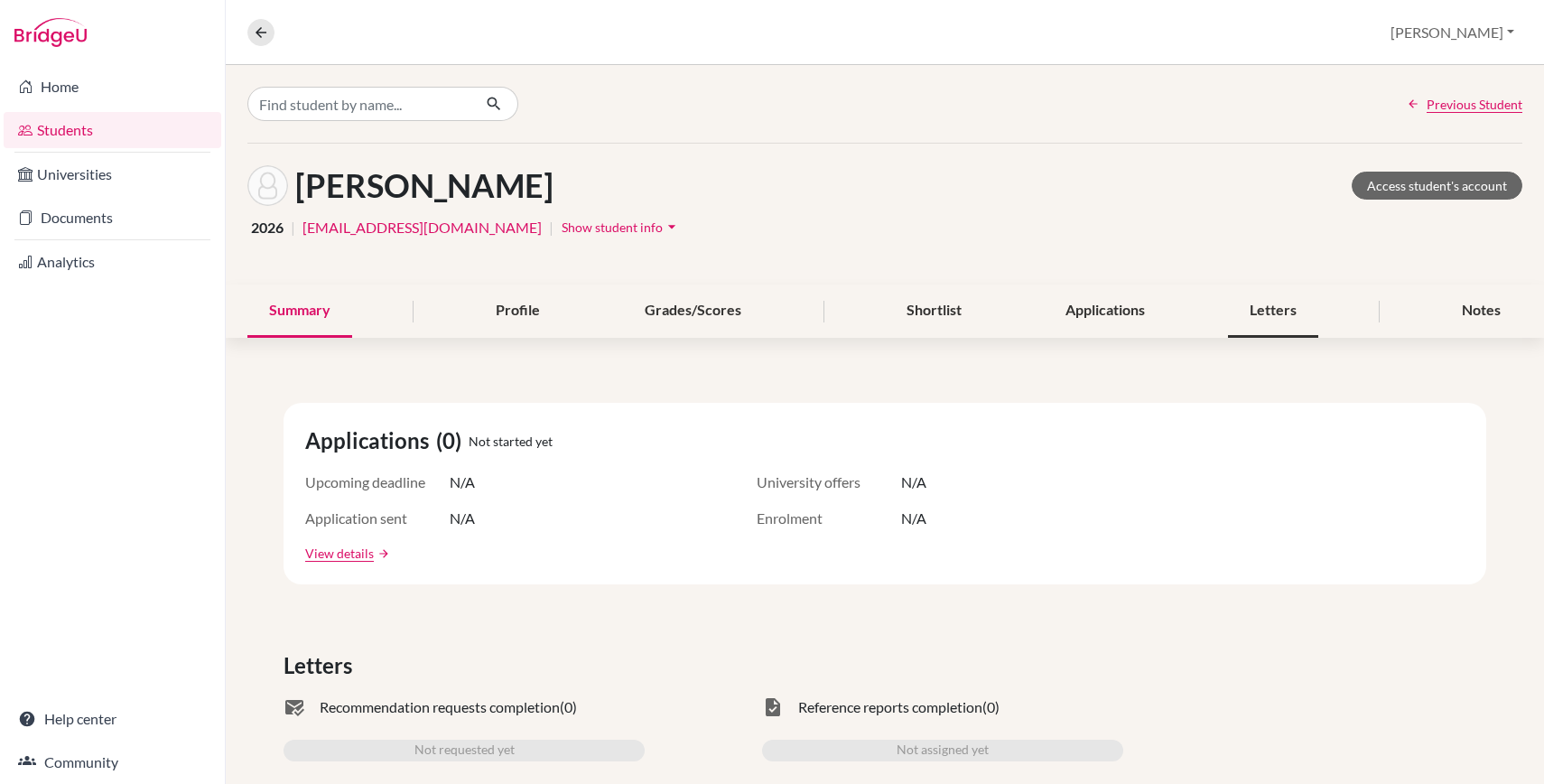
click at [1235, 300] on div "Letters" at bounding box center [1272, 310] width 90 height 53
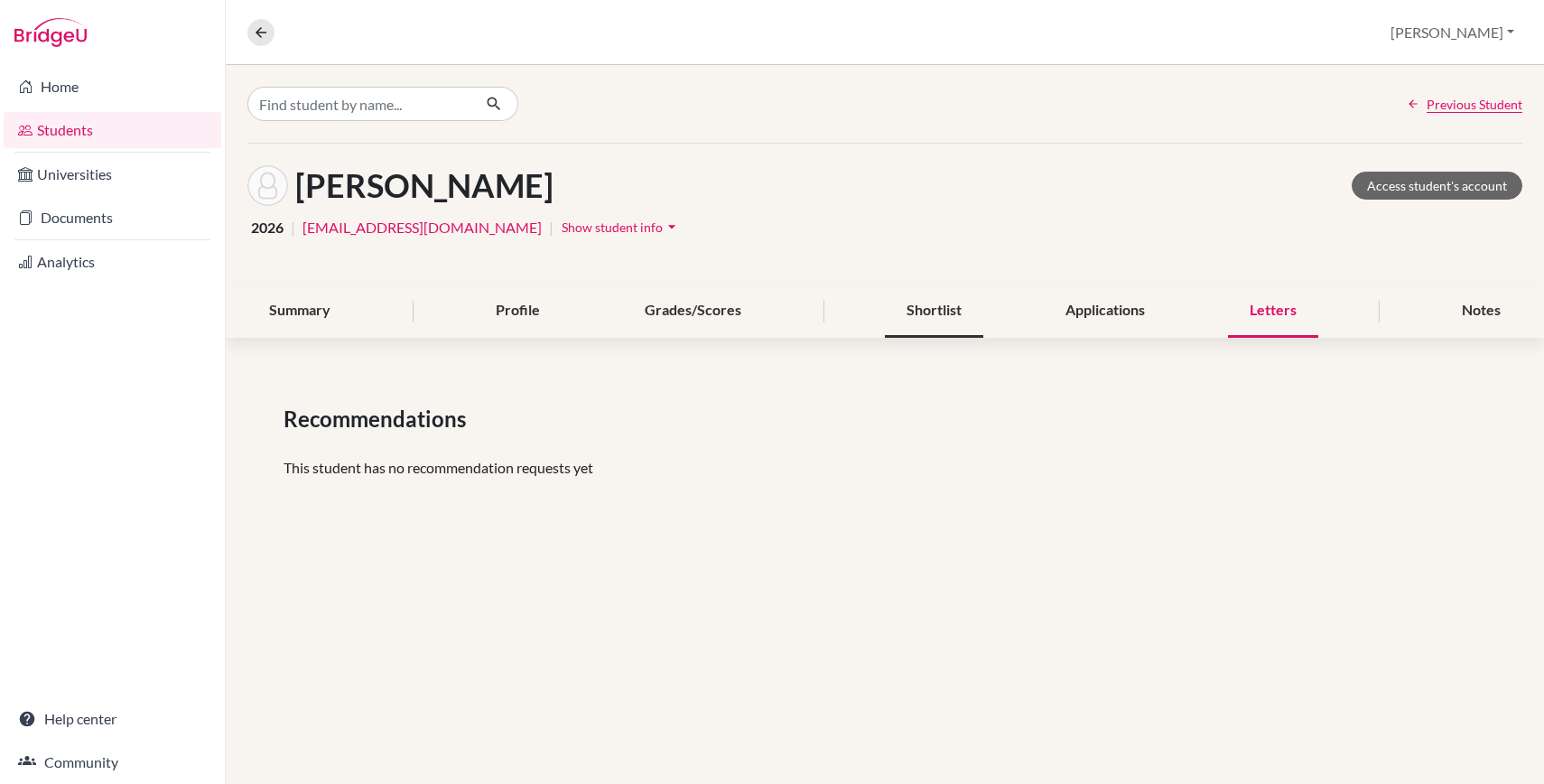
click at [905, 307] on div "Shortlist" at bounding box center [934, 310] width 98 height 53
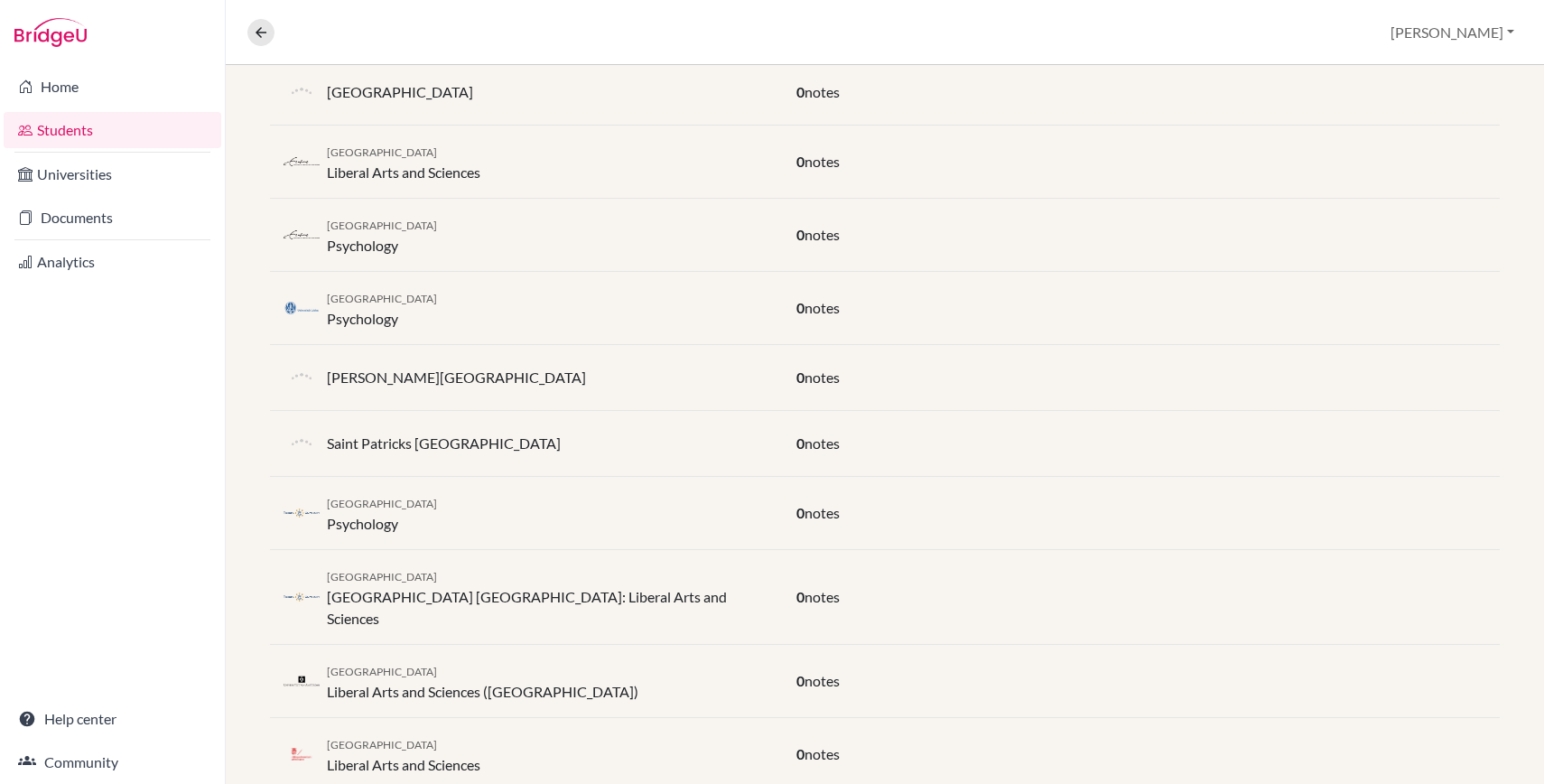
scroll to position [430, 0]
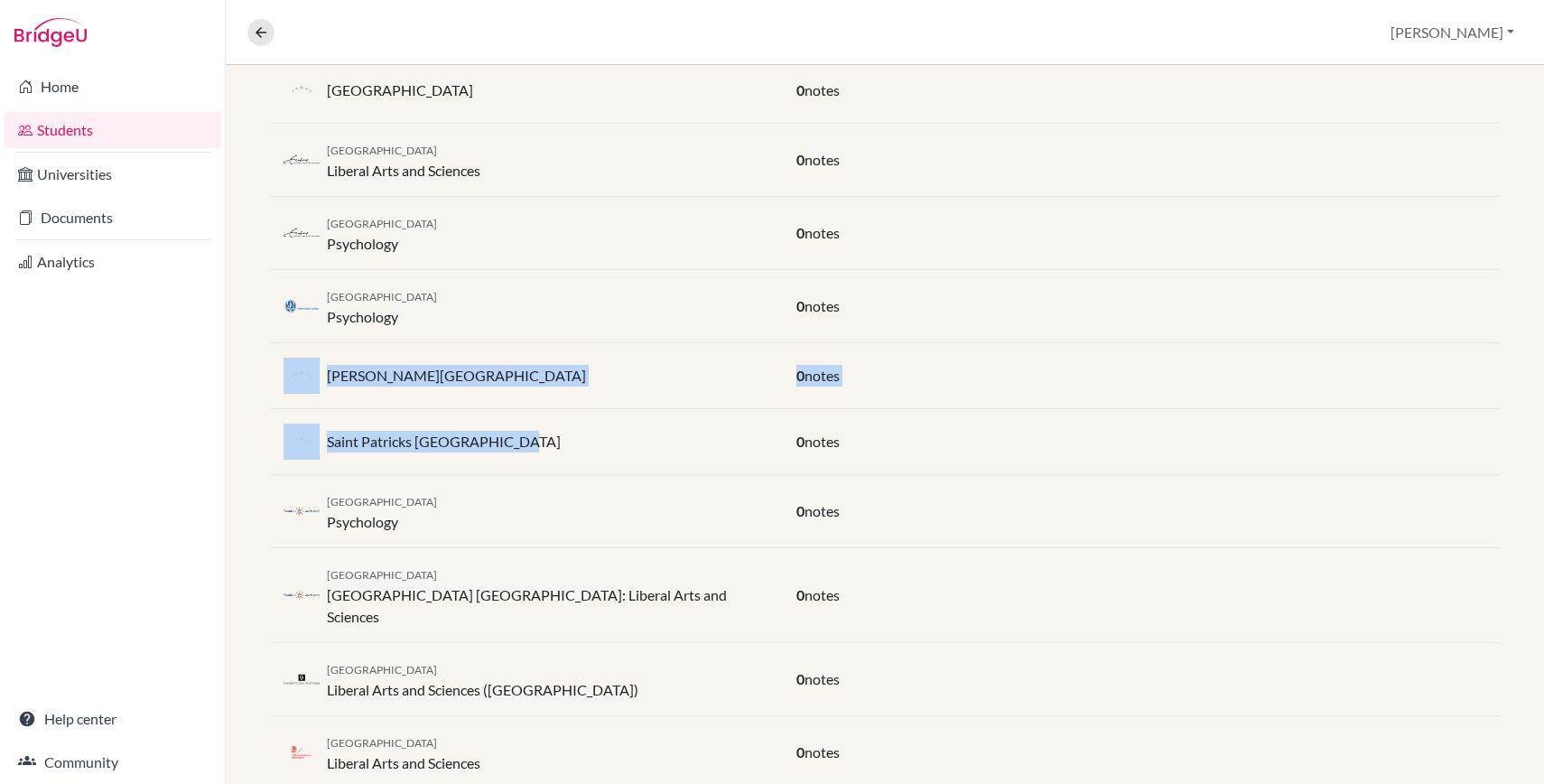
drag, startPoint x: 571, startPoint y: 449, endPoint x: 228, endPoint y: 377, distance: 350.5
click at [227, 377] on div "Shortlist (13) University / Course Notes [GEOGRAPHIC_DATA] 0 notes Erasmus Univ…" at bounding box center [885, 487] width 1318 height 1115
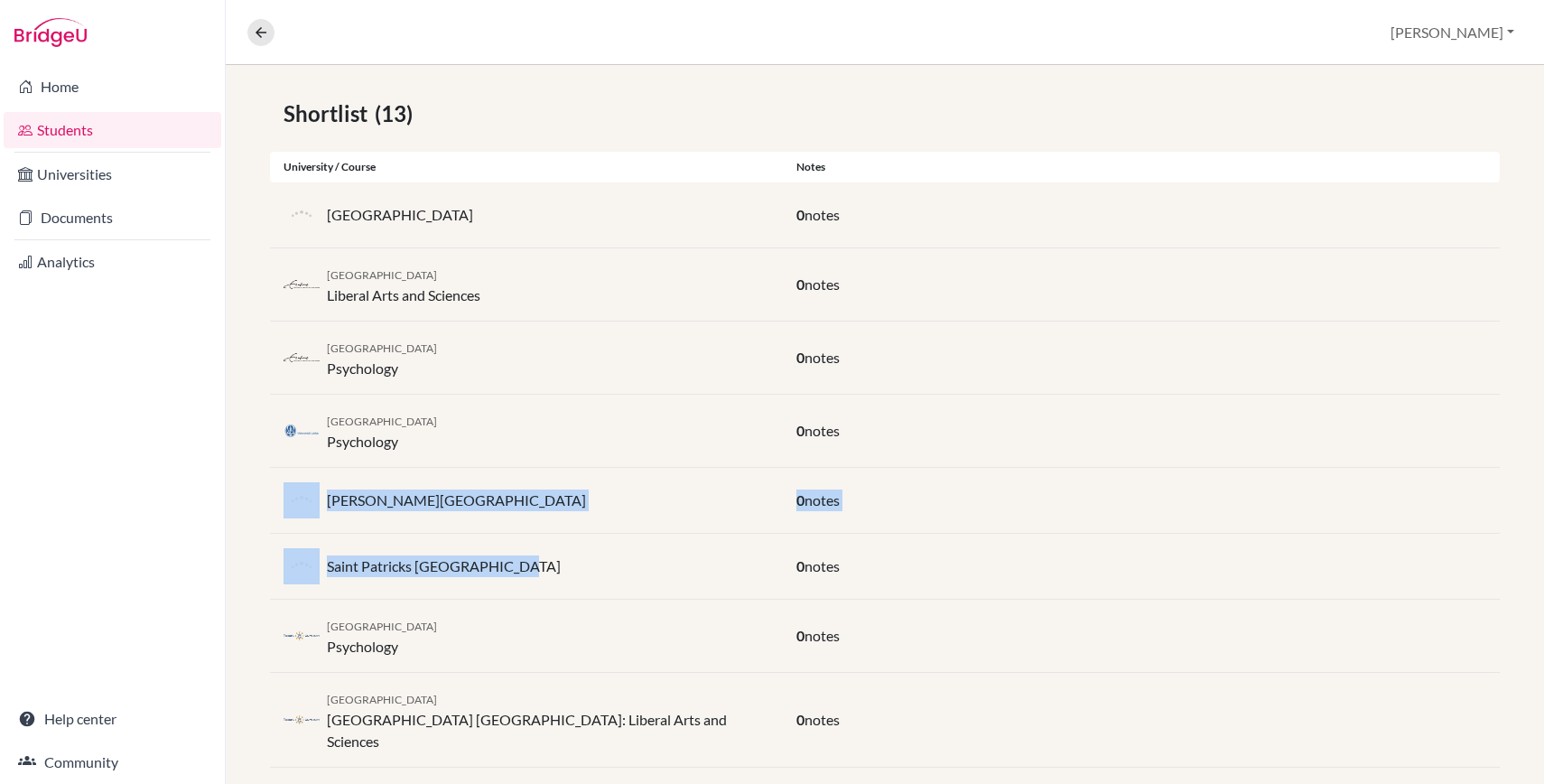
scroll to position [303, 0]
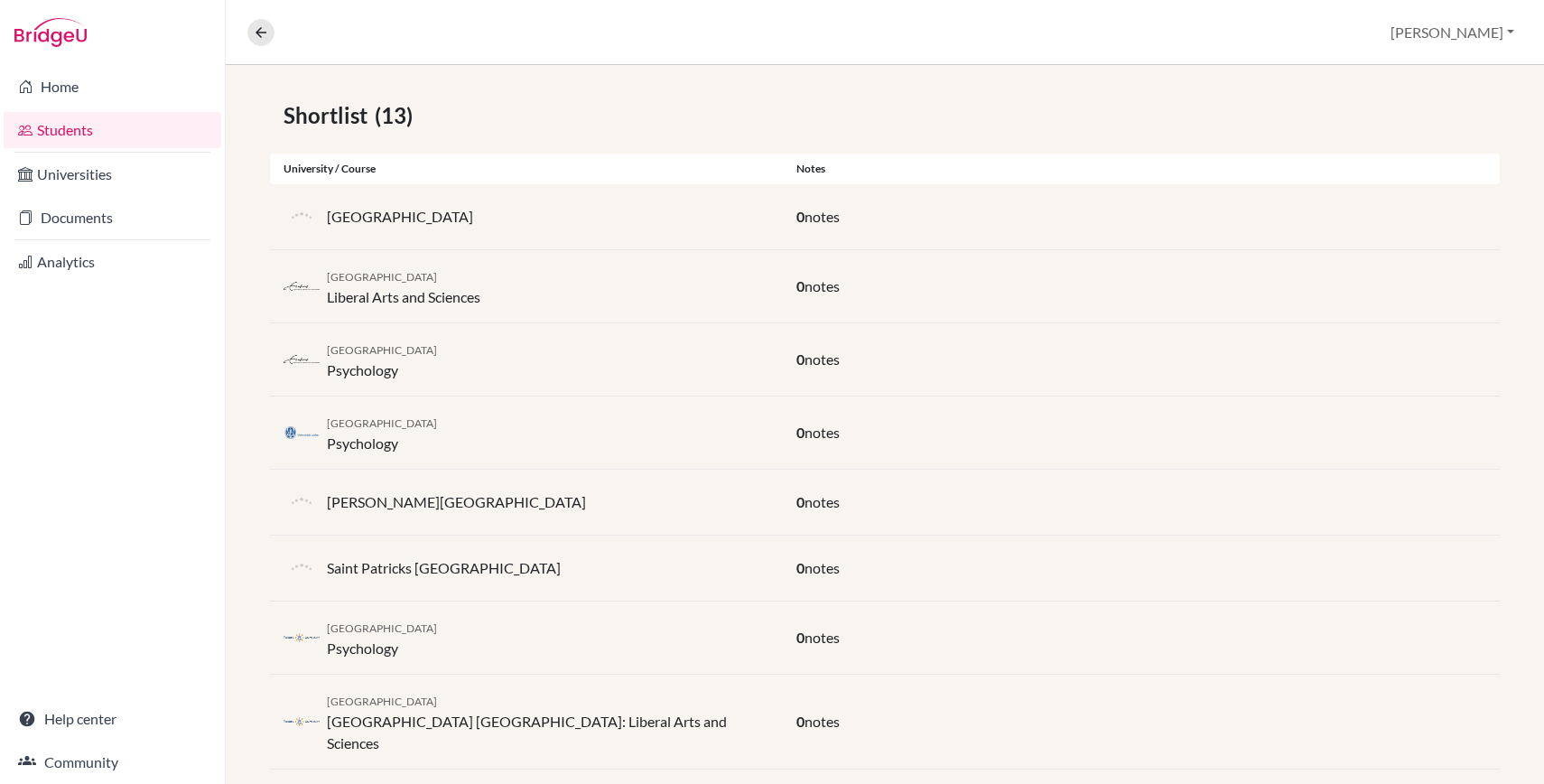
click at [463, 221] on p "[GEOGRAPHIC_DATA]" at bounding box center [400, 216] width 146 height 21
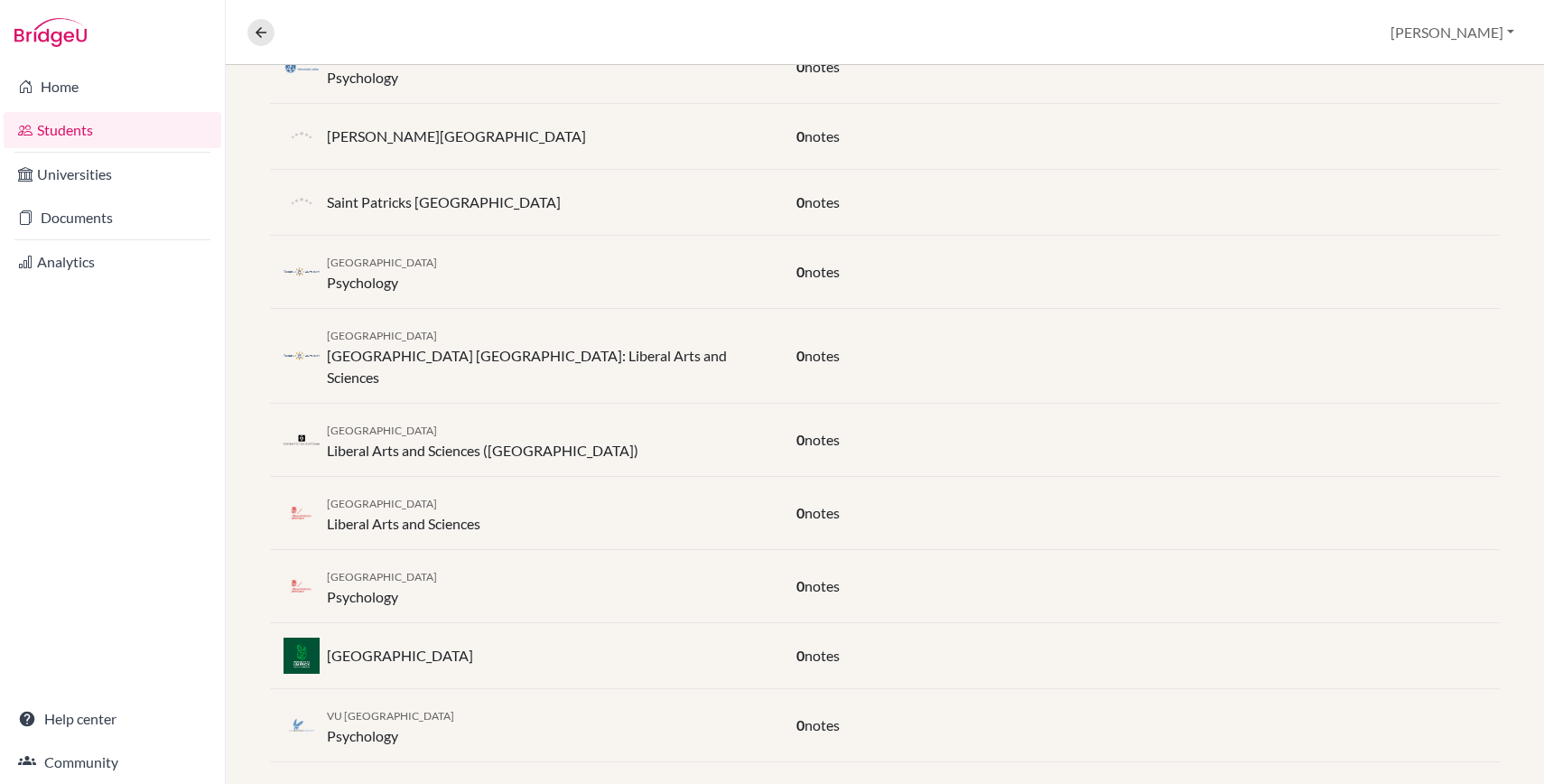
drag, startPoint x: 516, startPoint y: 622, endPoint x: 496, endPoint y: 648, distance: 32.8
click at [496, 648] on div "[GEOGRAPHIC_DATA]" at bounding box center [525, 655] width 513 height 36
click at [402, 645] on p "[GEOGRAPHIC_DATA]" at bounding box center [400, 655] width 146 height 21
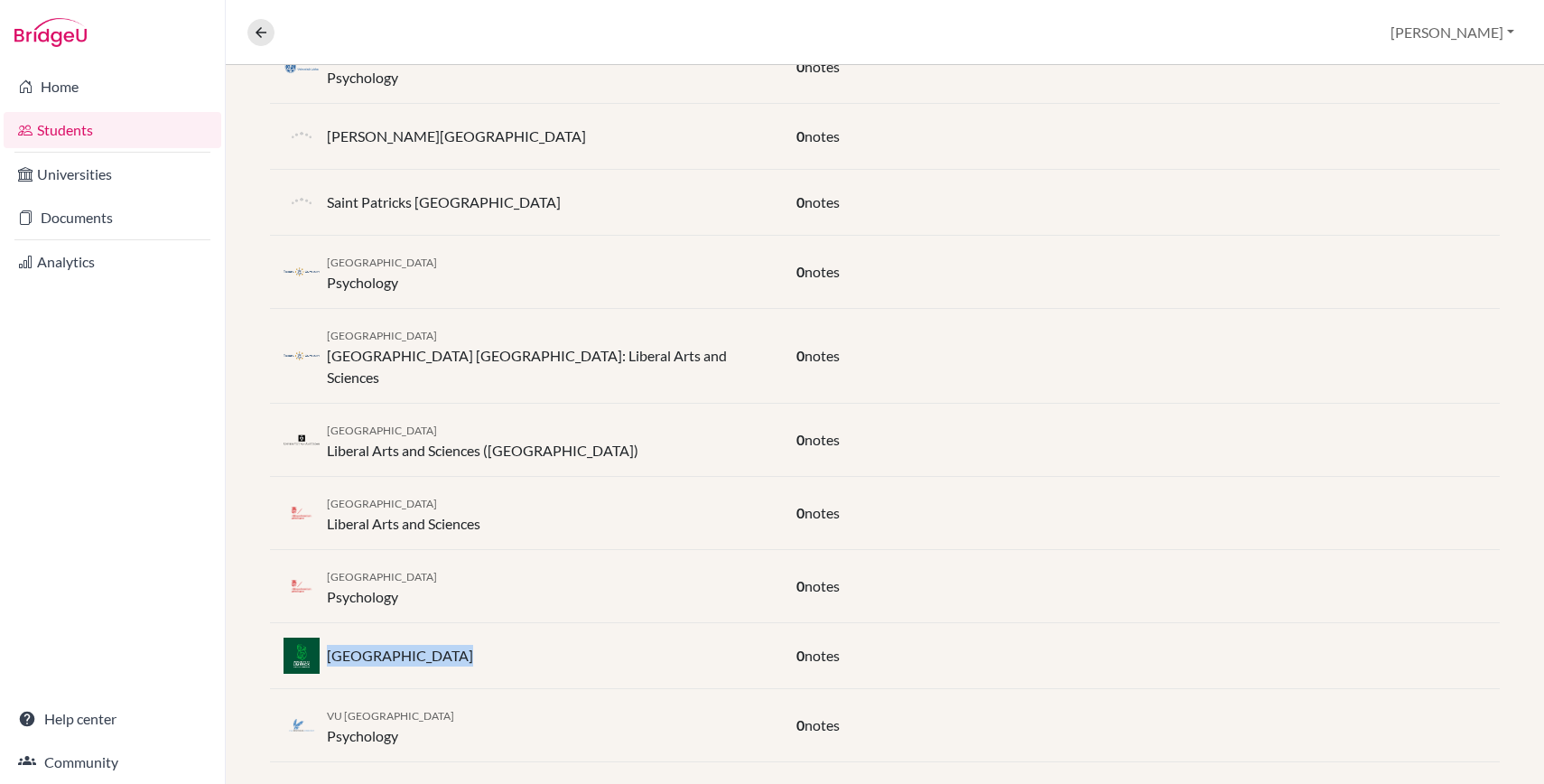
click at [402, 645] on p "[GEOGRAPHIC_DATA]" at bounding box center [400, 655] width 146 height 21
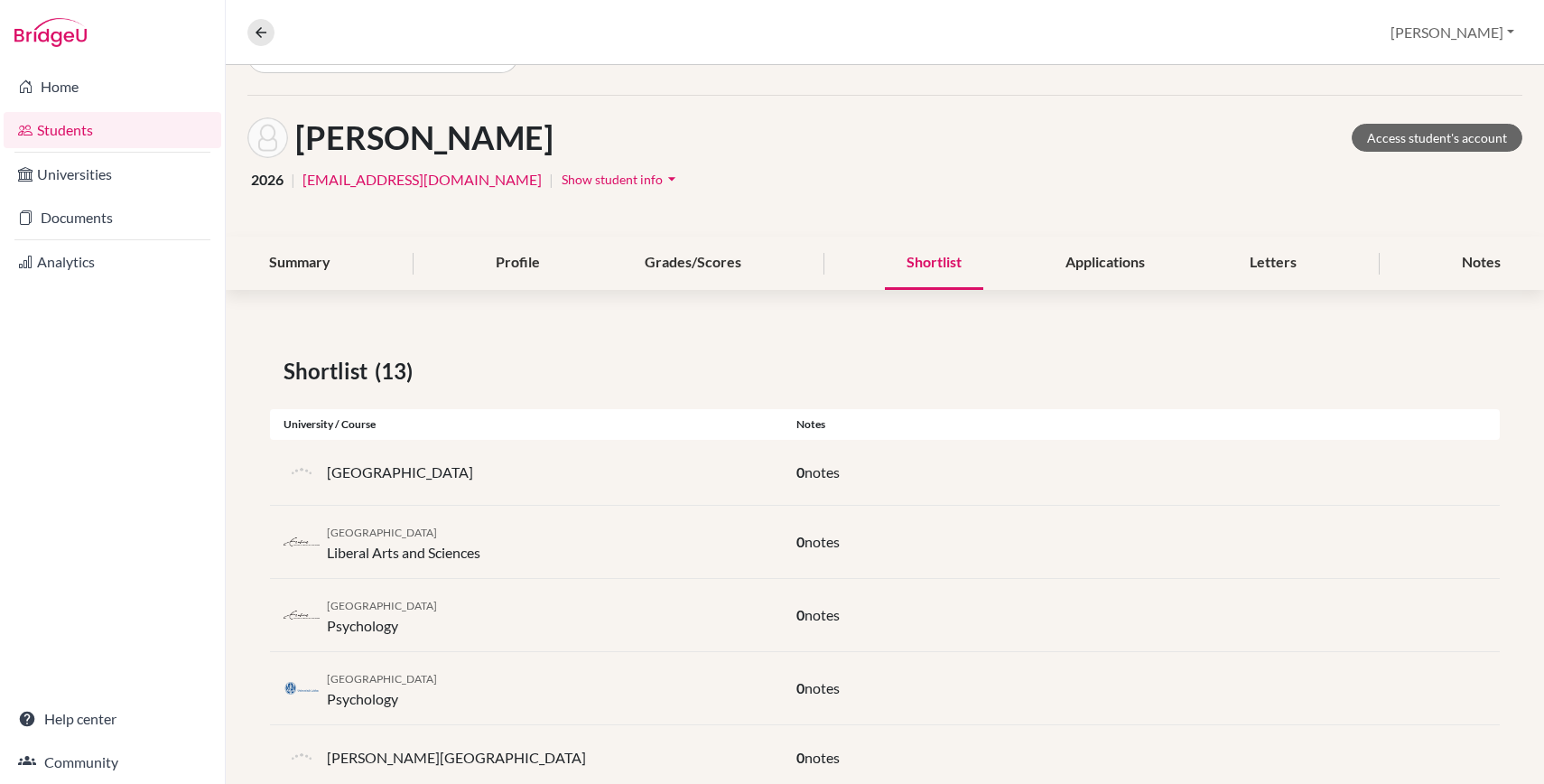
scroll to position [0, 0]
